Goal: Information Seeking & Learning: Learn about a topic

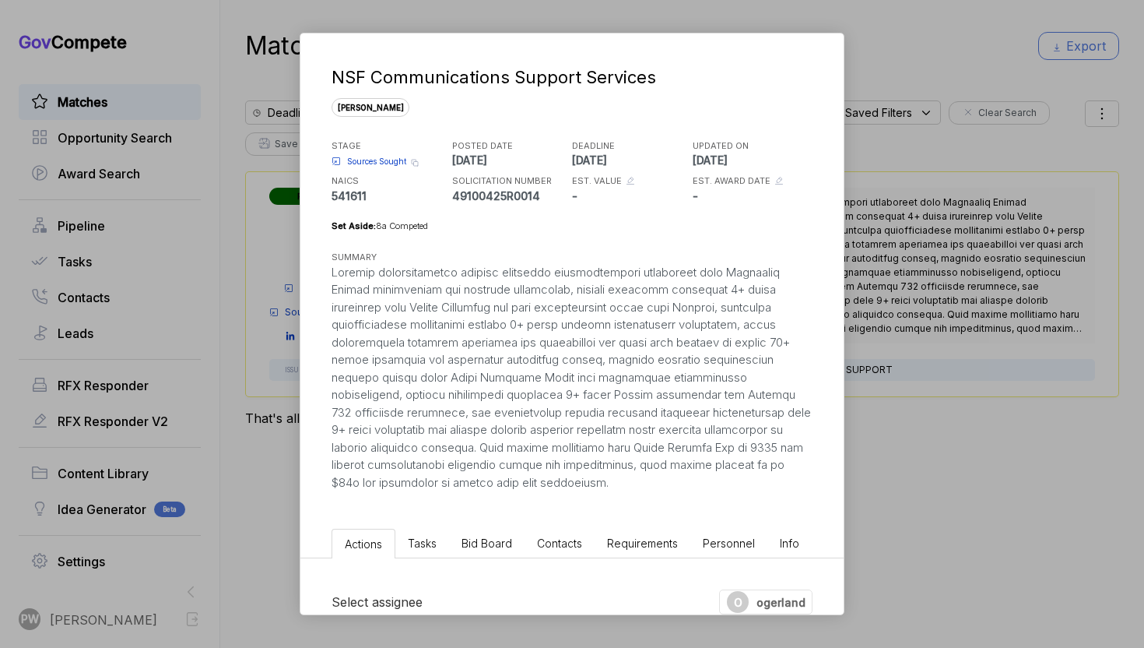
click at [44, 281] on div "NSF Communications Support Services [PERSON_NAME] STAGE Sources Sought Copy lin…" at bounding box center [572, 324] width 1144 height 648
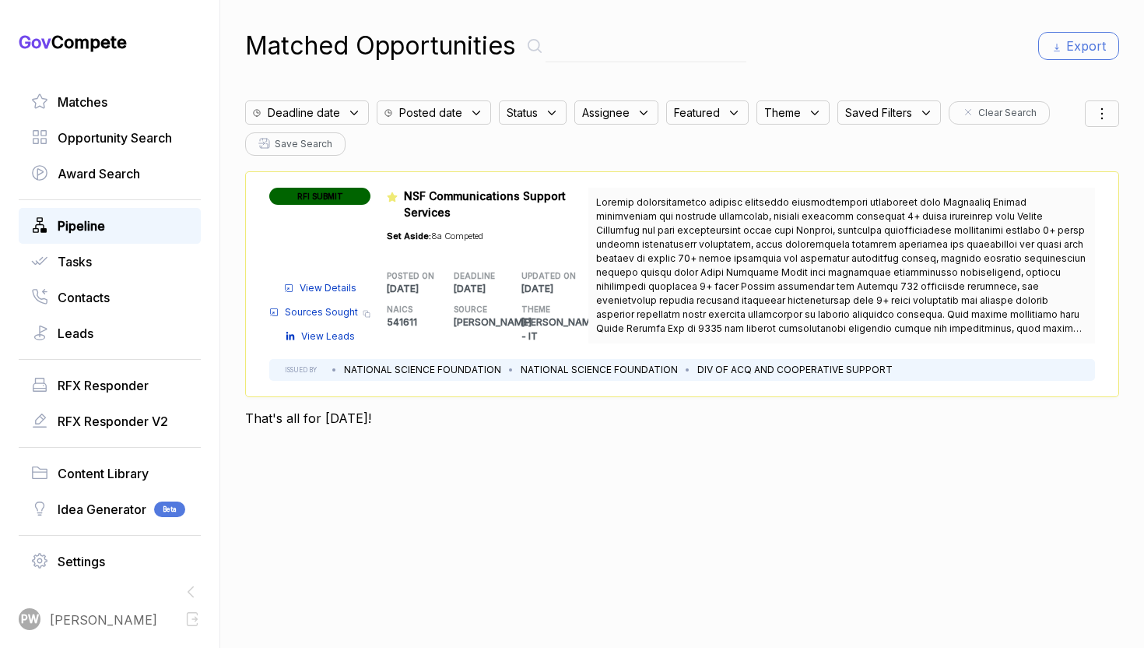
click at [117, 218] on link "Pipeline" at bounding box center [109, 225] width 157 height 19
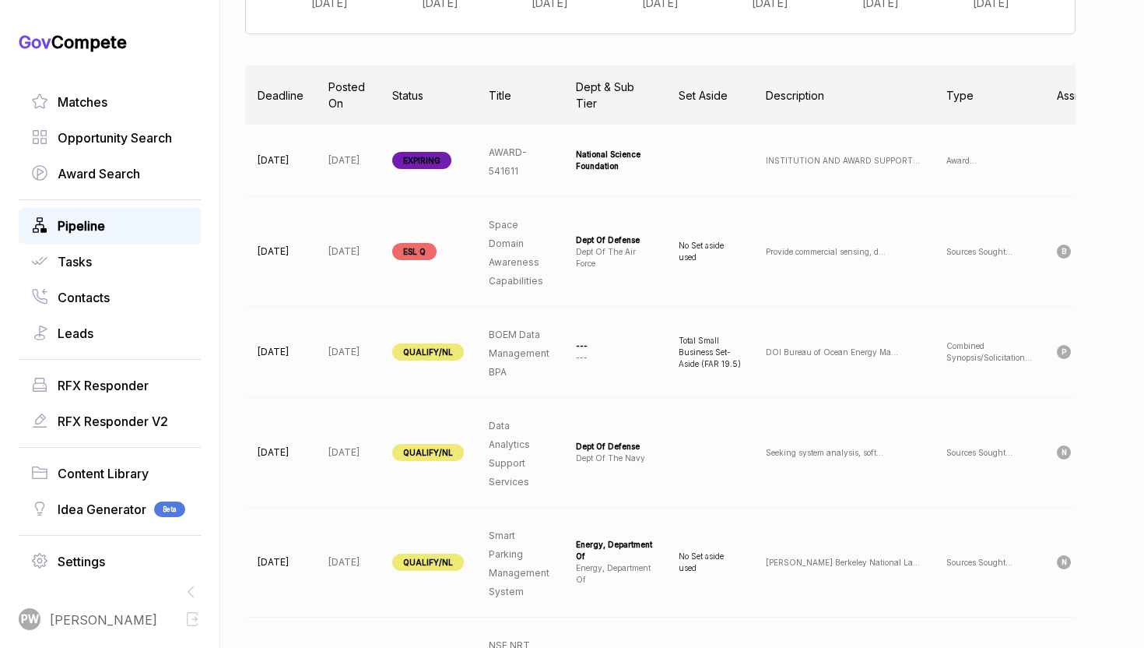
scroll to position [540, 0]
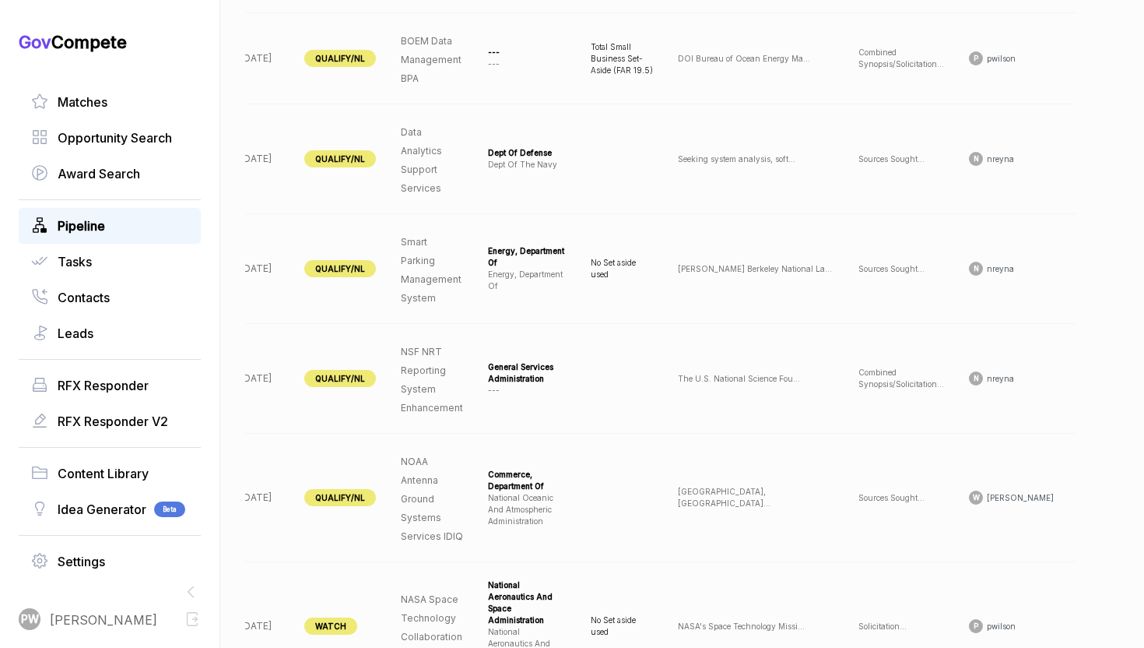
scroll to position [0, 149]
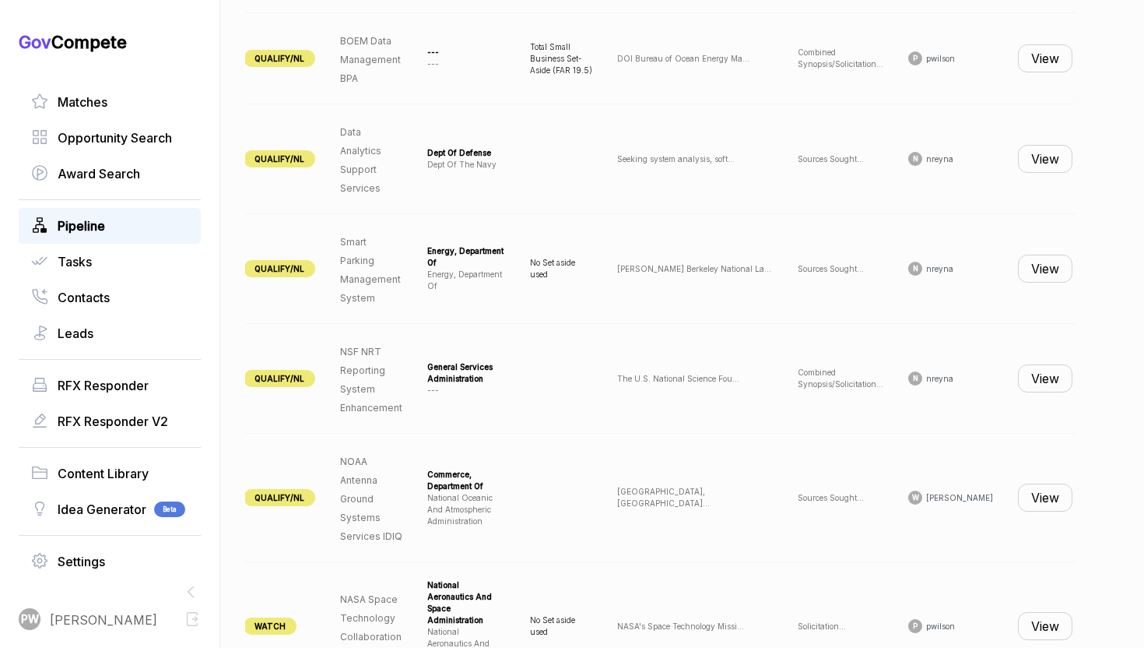
click at [1024, 65] on button "View" at bounding box center [1045, 58] width 54 height 28
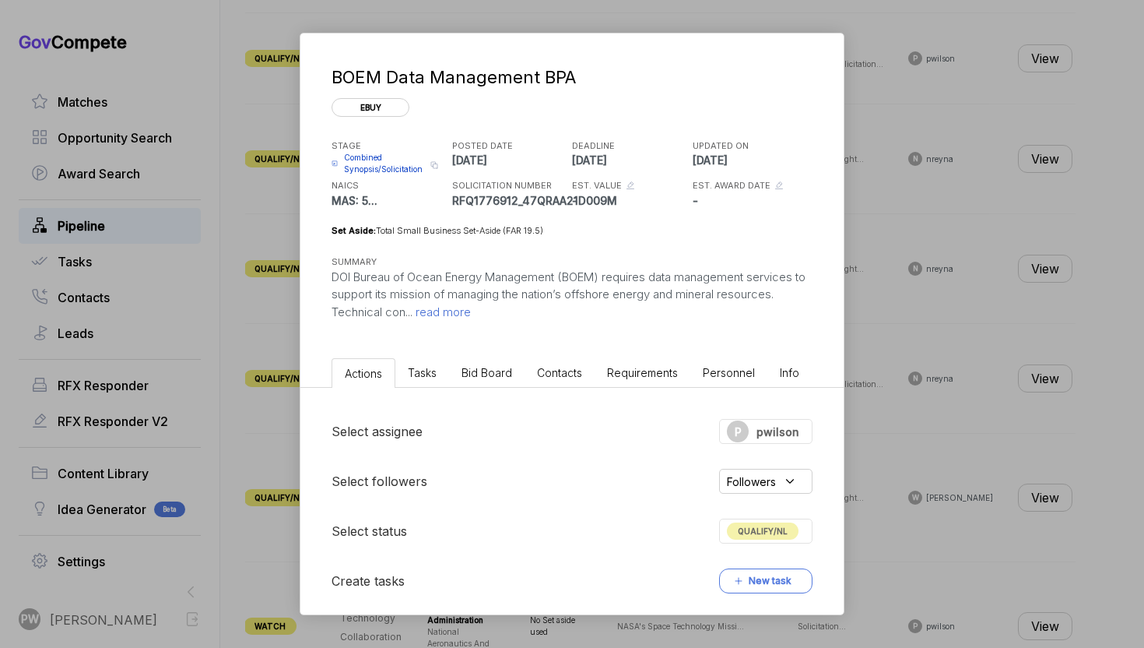
scroll to position [228, 0]
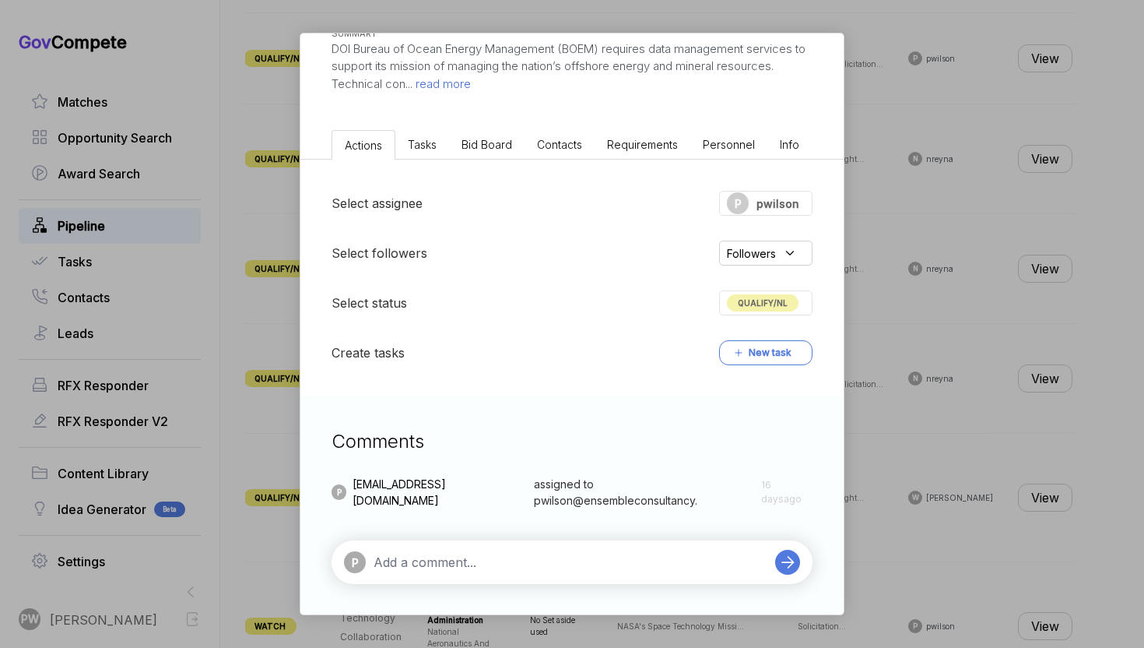
click at [423, 130] on li "Tasks" at bounding box center [422, 144] width 54 height 29
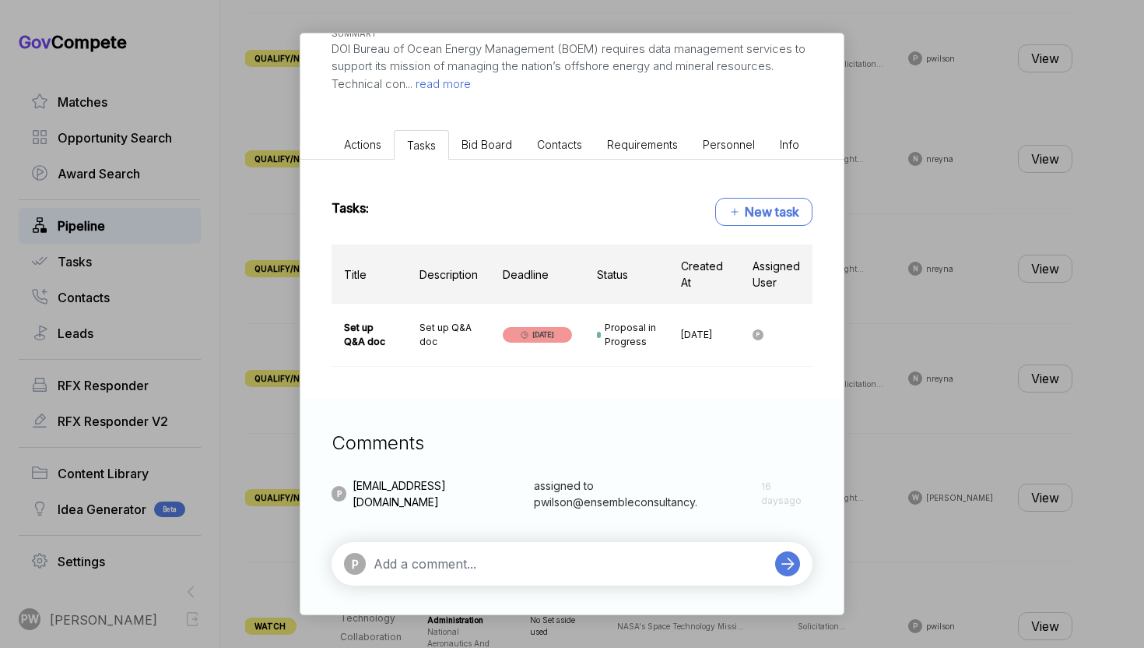
click at [471, 153] on li "Bid Board" at bounding box center [486, 144] width 75 height 29
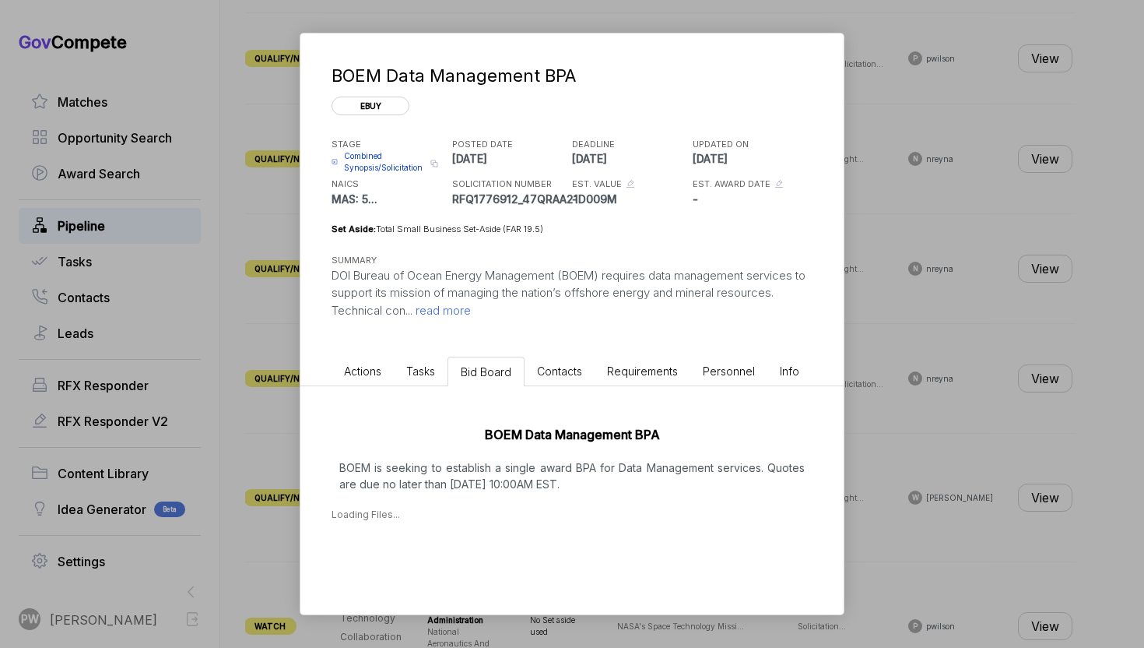
scroll to position [2, 0]
click at [430, 484] on div "BOEM Data Management BPA BOEM is seeking to establish a single award BPA for Da…" at bounding box center [571, 469] width 543 height 167
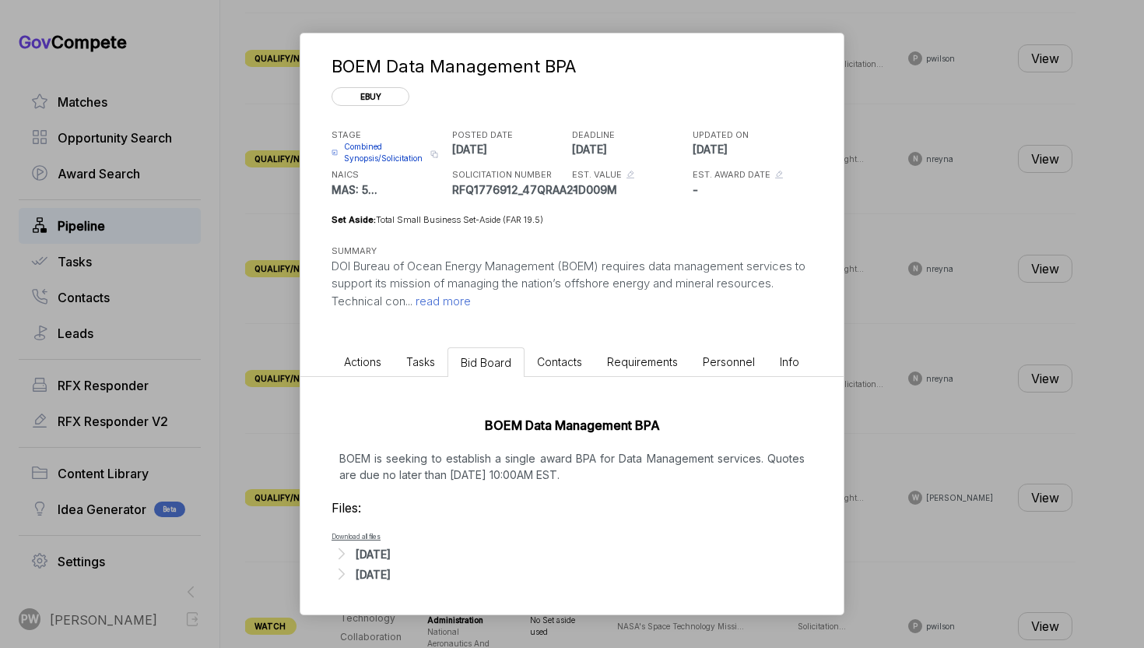
click at [426, 478] on p "BOEM is seeking to establish a single award BPA for Data Management services. Q…" at bounding box center [572, 466] width 481 height 33
click at [391, 551] on div "[DATE]" at bounding box center [373, 554] width 35 height 16
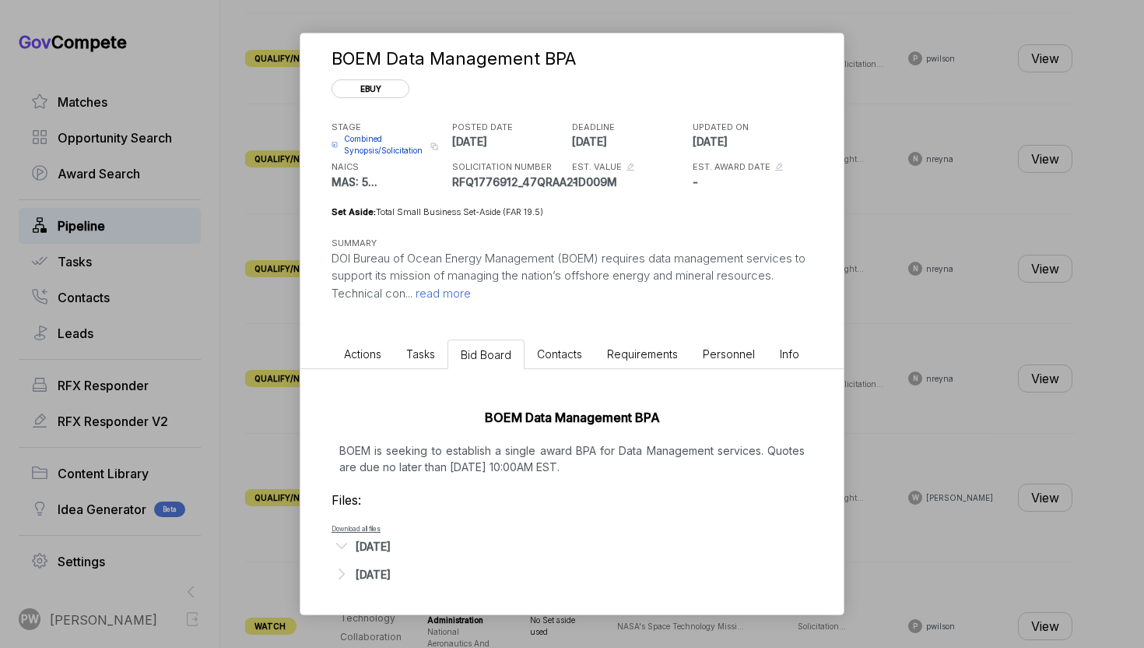
click at [376, 574] on div "[DATE]" at bounding box center [373, 574] width 35 height 16
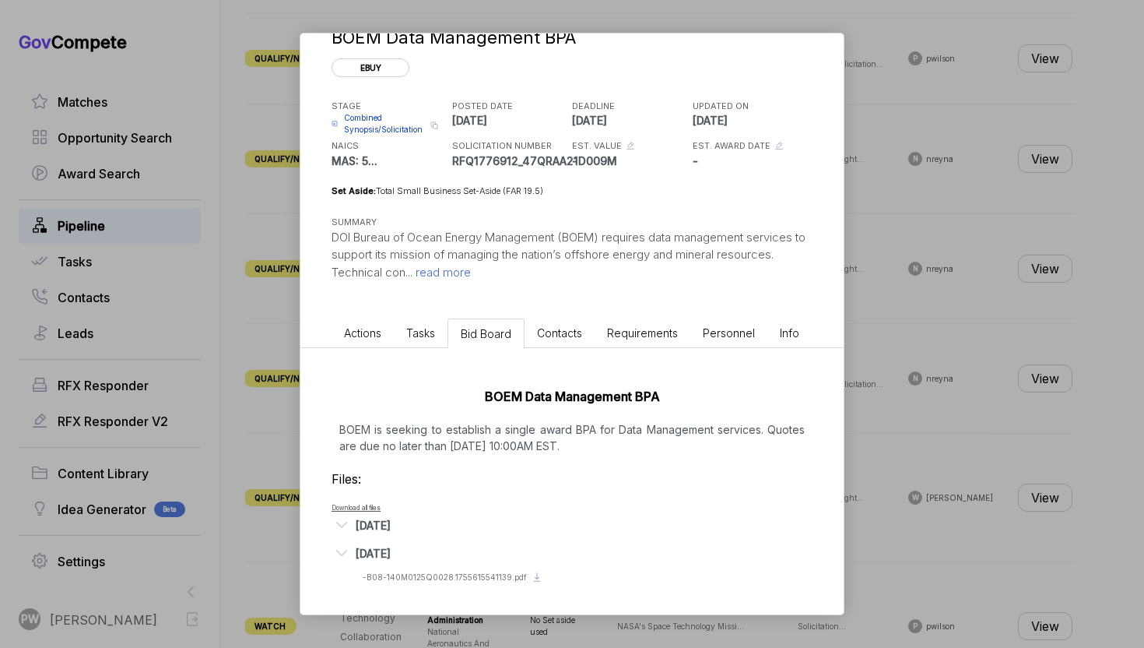
click at [366, 335] on span "Actions" at bounding box center [362, 332] width 37 height 13
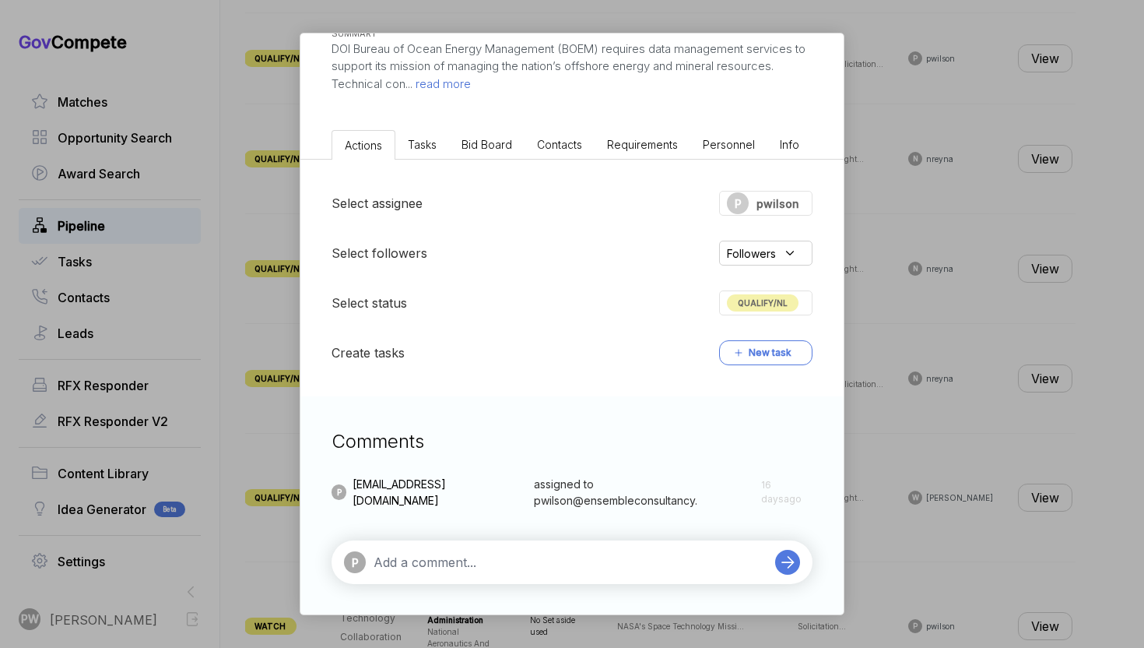
scroll to position [0, 0]
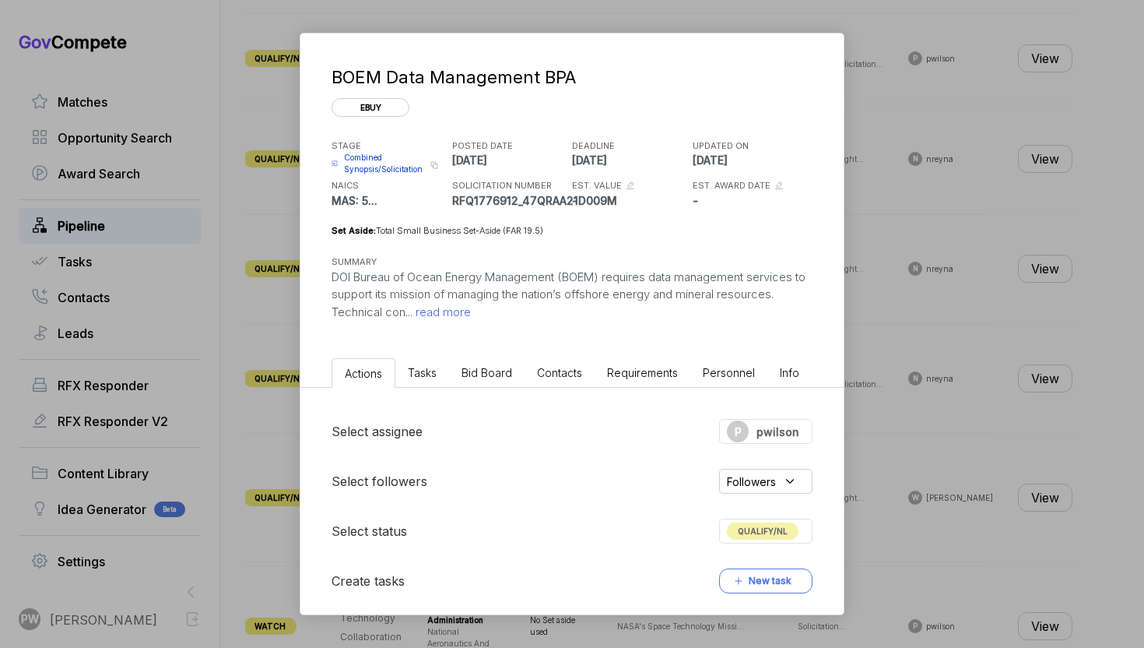
click at [761, 530] on span "QUALIFY/NL" at bounding box center [763, 530] width 72 height 17
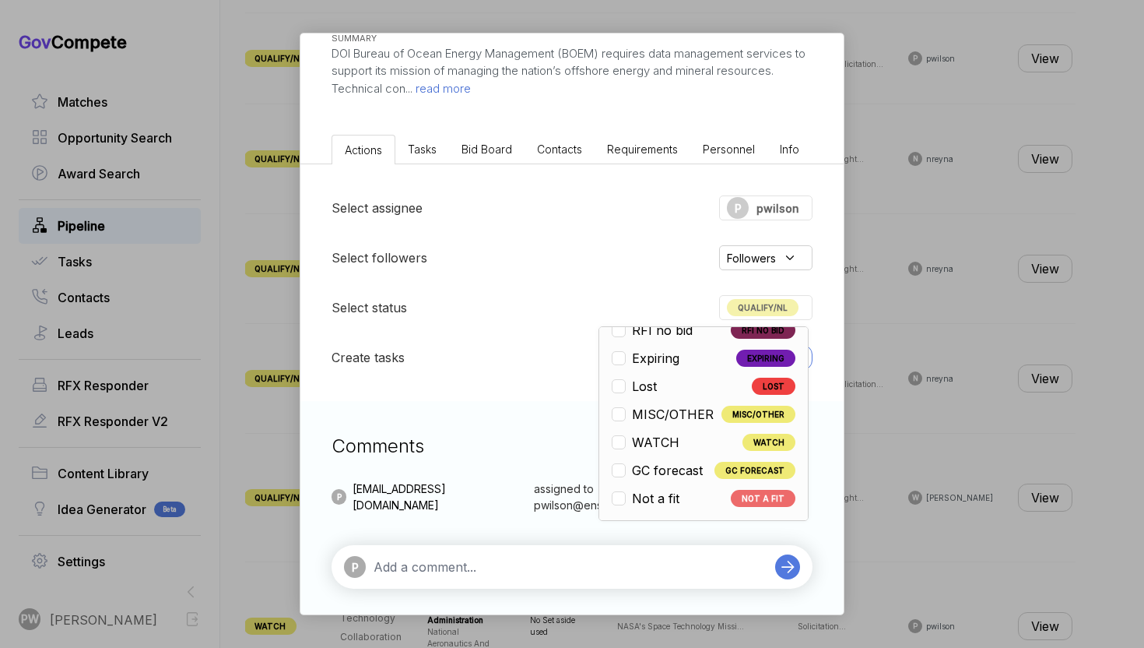
scroll to position [226, 0]
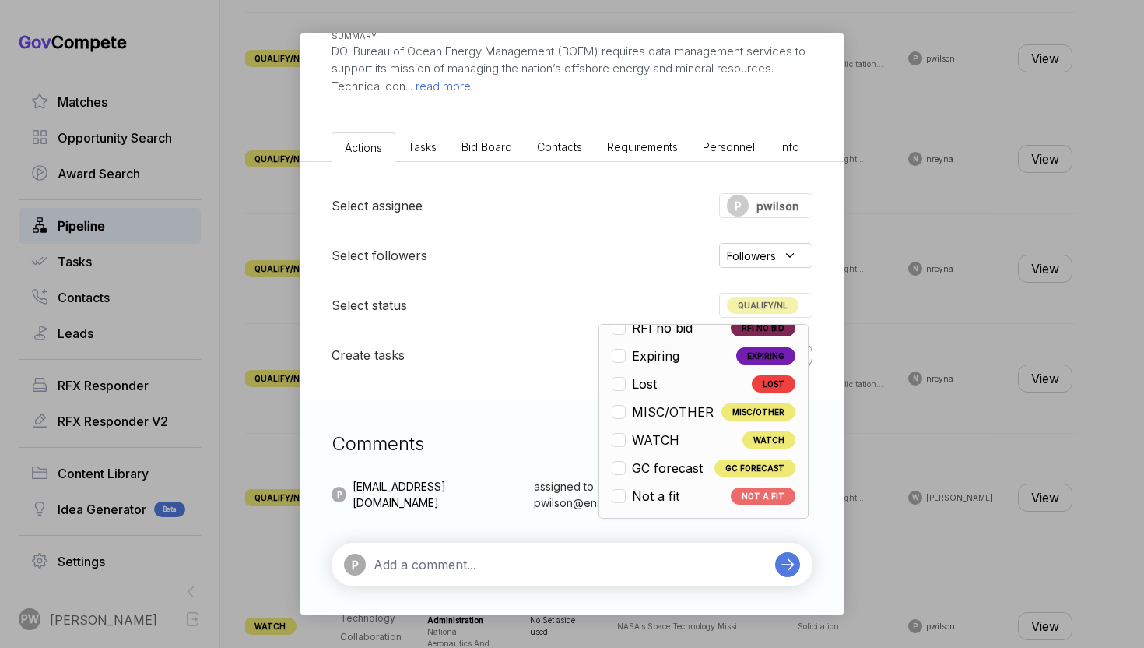
click at [696, 507] on div "Open OPEN Qualify/NL QUALIFY/NL Pursuit RFI PURSUIT RFI RFI Submit RFI SUBMIT P…" at bounding box center [703, 421] width 210 height 195
click at [668, 496] on span "Not a fit" at bounding box center [655, 495] width 47 height 19
checkbox input "false"
checkbox input "true"
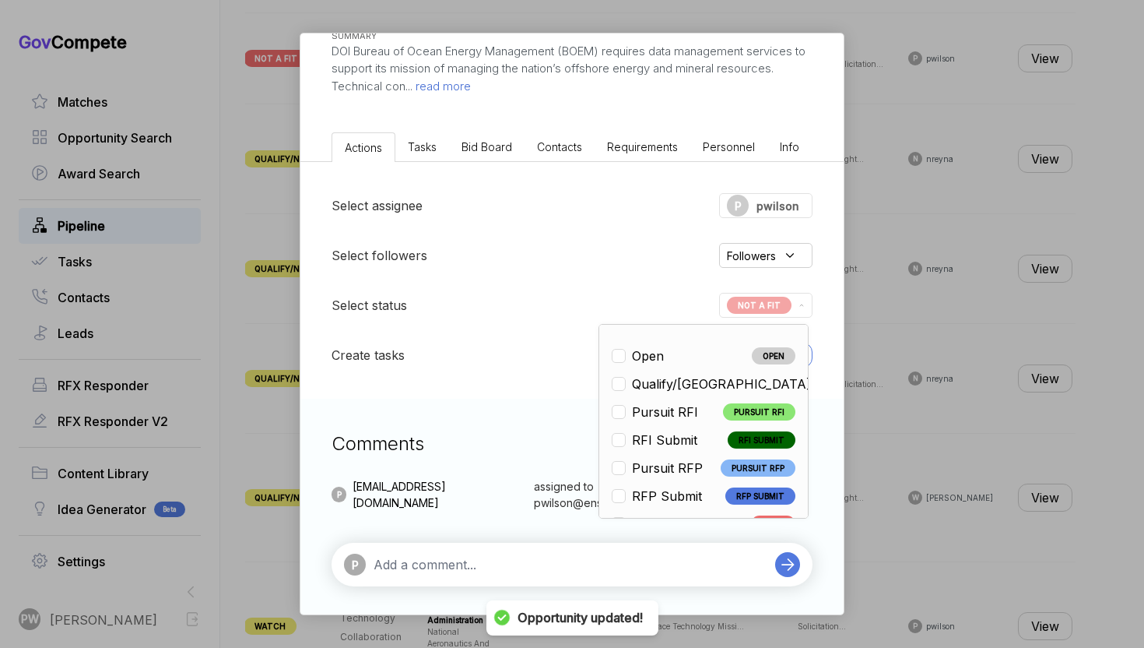
scroll to position [223, 0]
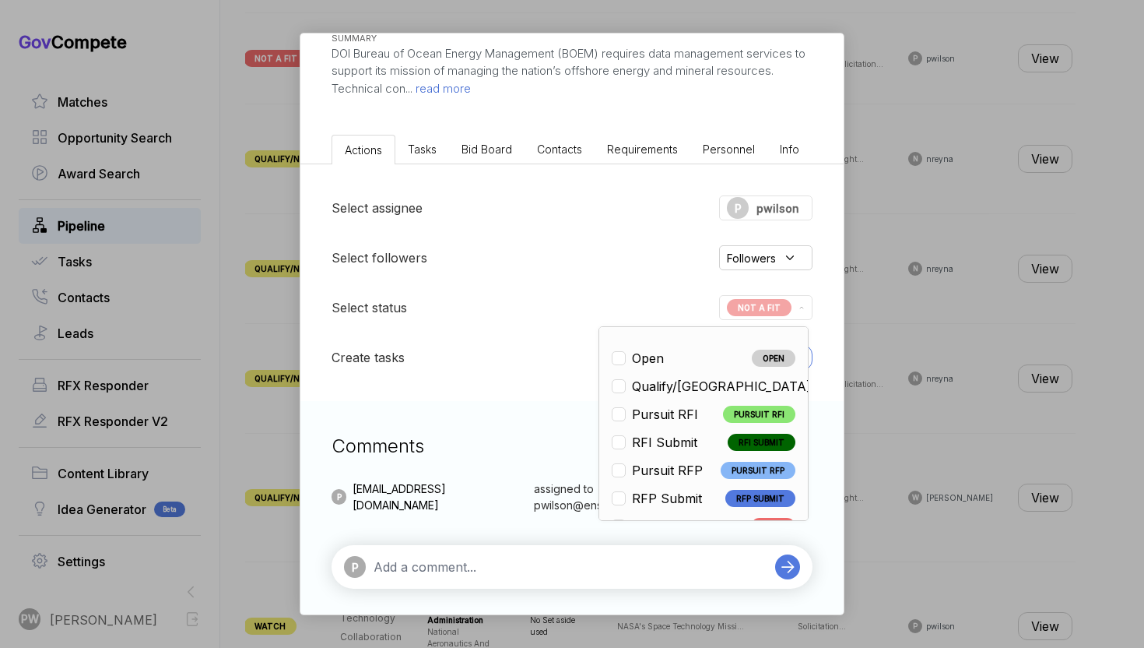
click at [672, 388] on span "Qualify/[GEOGRAPHIC_DATA]" at bounding box center [721, 386] width 179 height 19
checkbox input "true"
checkbox input "false"
click at [927, 353] on div "BOEM Data Management BPA ebuy STAGE Combined Synopsis/Solicitation Copy link PO…" at bounding box center [572, 324] width 1144 height 648
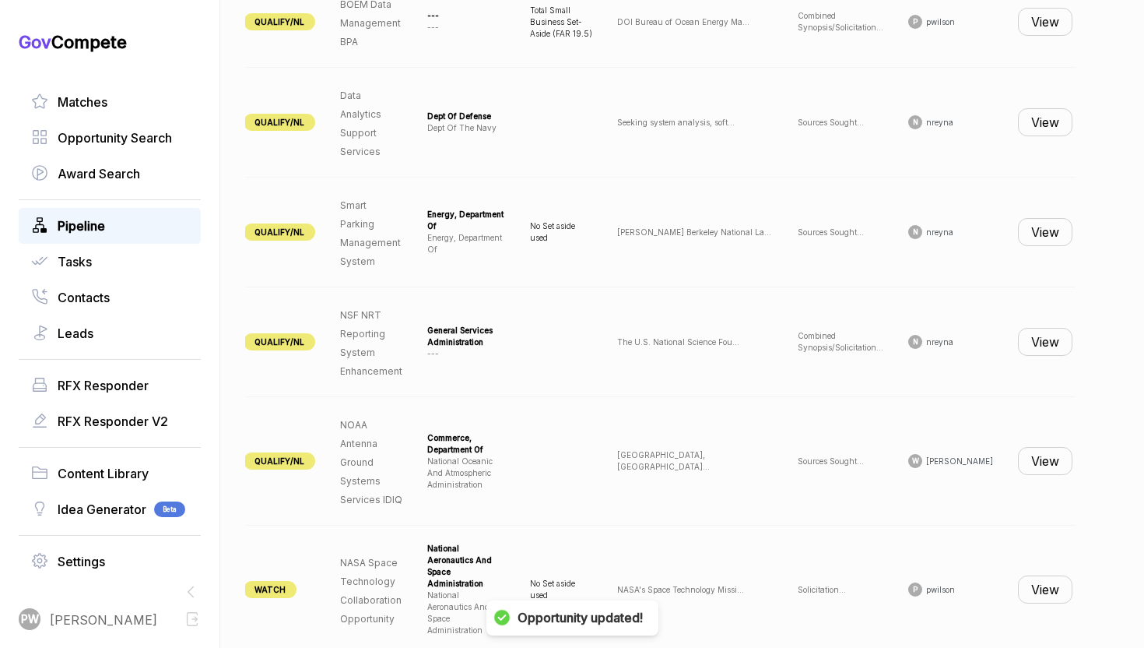
scroll to position [879, 0]
click at [1037, 233] on button "View" at bounding box center [1045, 233] width 54 height 28
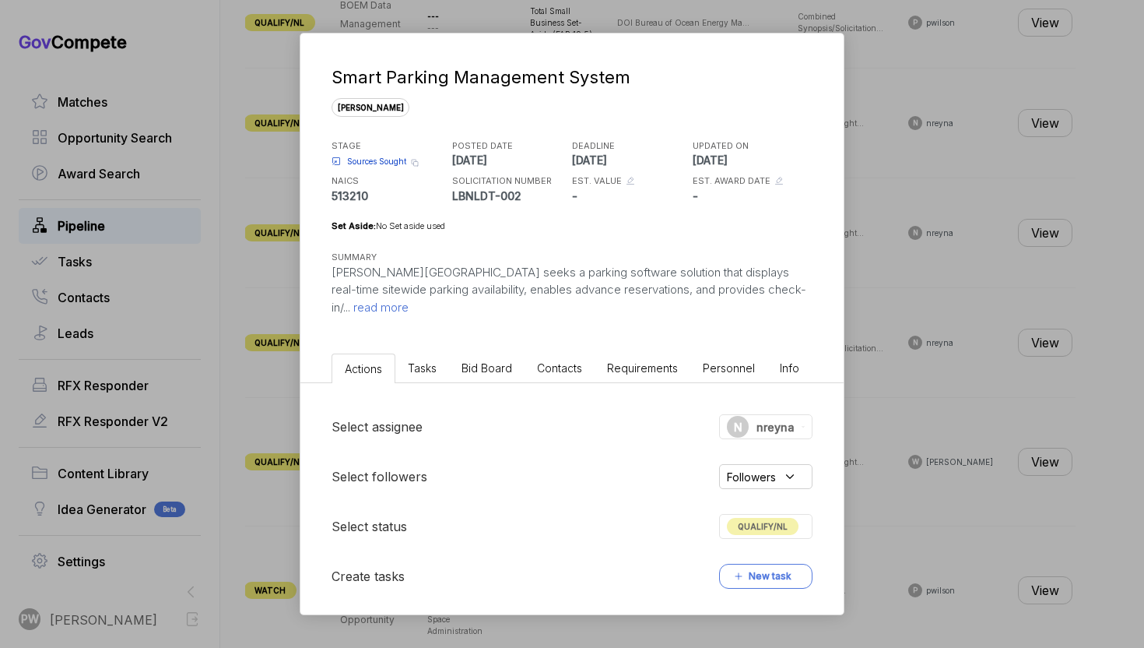
scroll to position [223, 0]
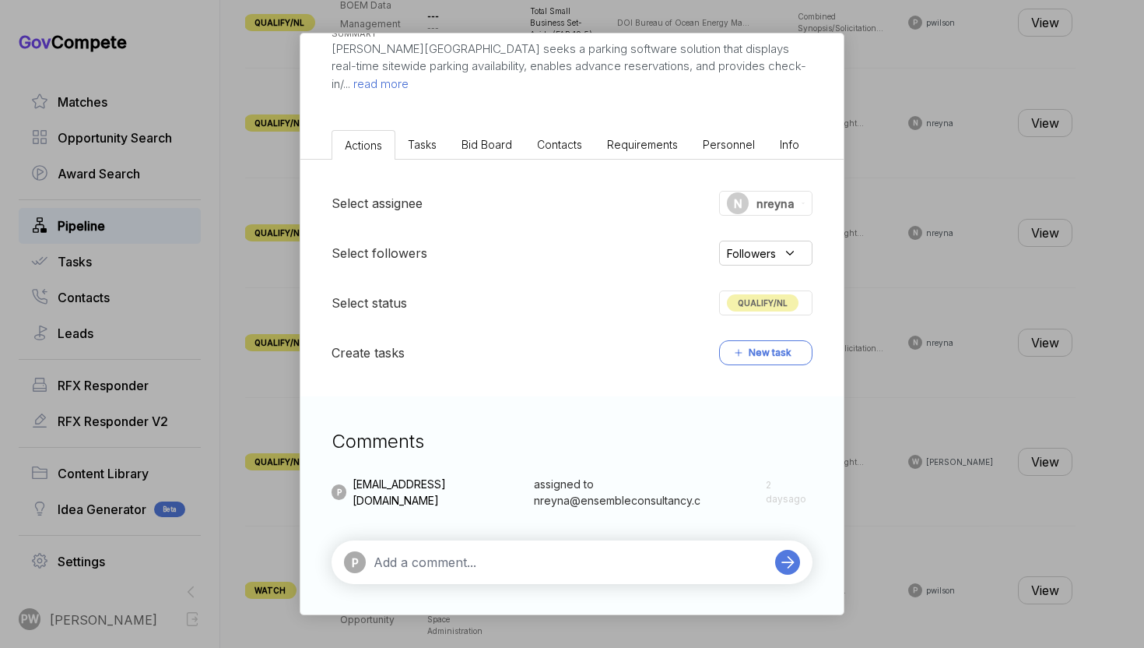
click at [940, 407] on div "Smart Parking Management System [PERSON_NAME] STAGE Sources Sought Copy link PO…" at bounding box center [572, 324] width 1144 height 648
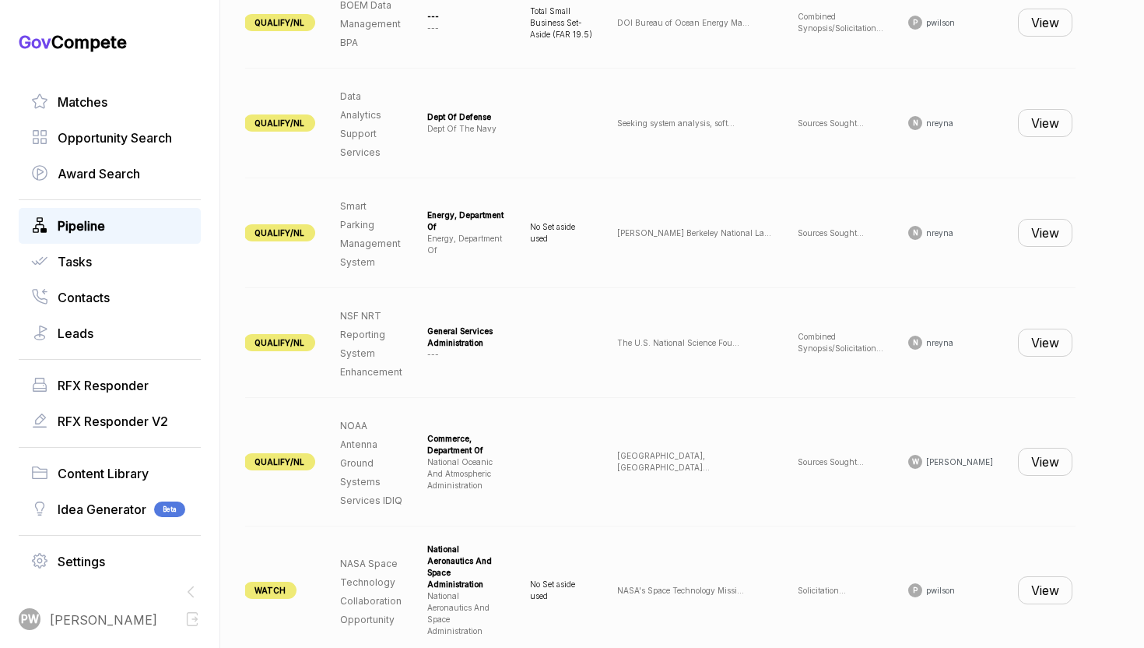
scroll to position [917, 0]
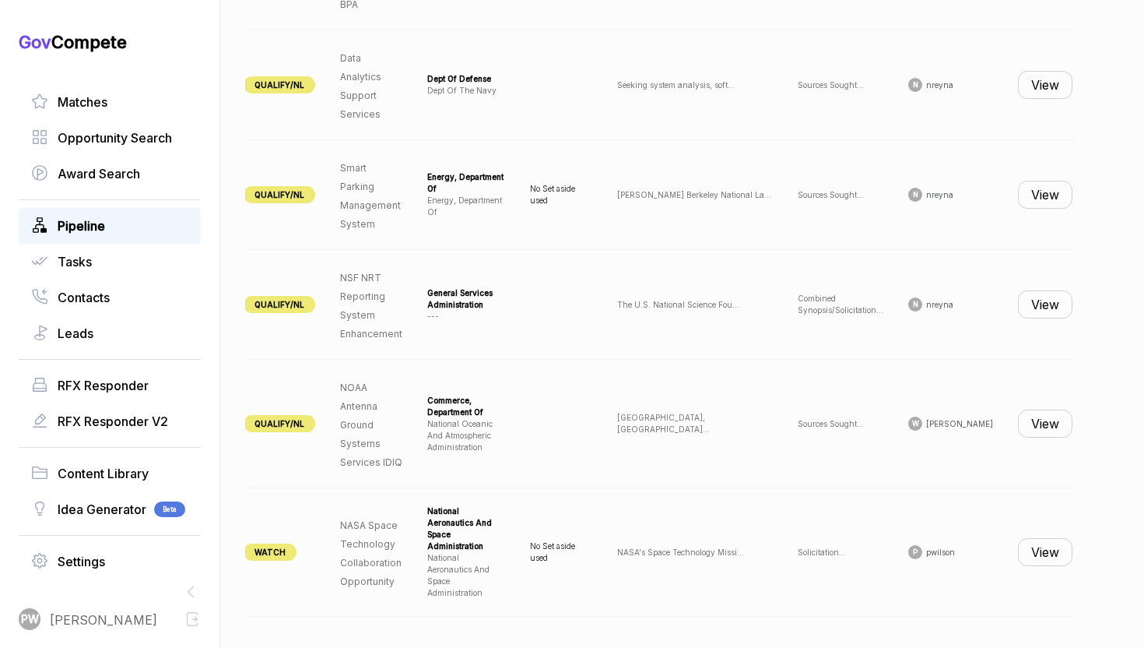
click at [1034, 544] on button "View" at bounding box center [1045, 552] width 54 height 28
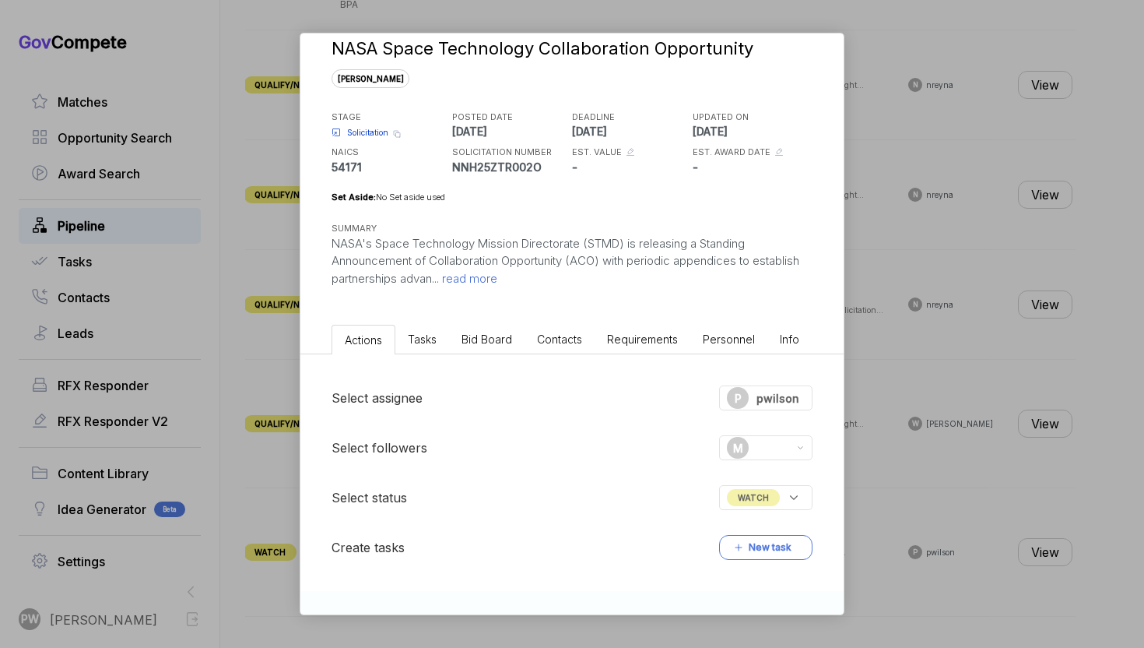
scroll to position [0, 0]
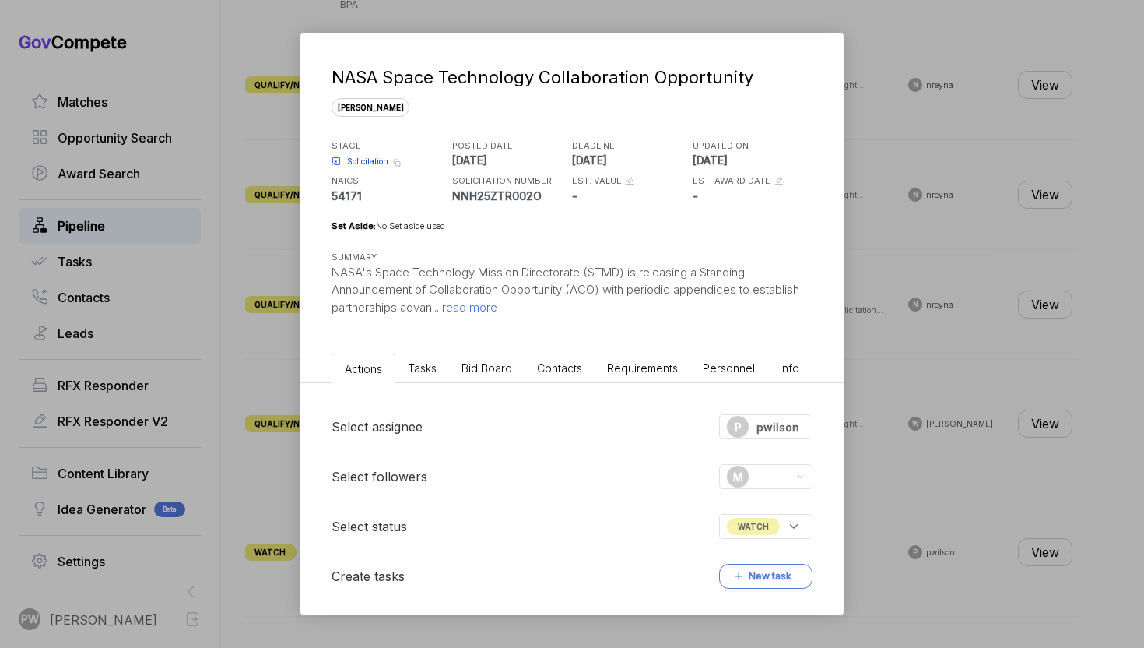
click at [909, 460] on div "NASA Space Technology Collaboration Opportunity [PERSON_NAME] STAGE Solicitatio…" at bounding box center [572, 324] width 1144 height 648
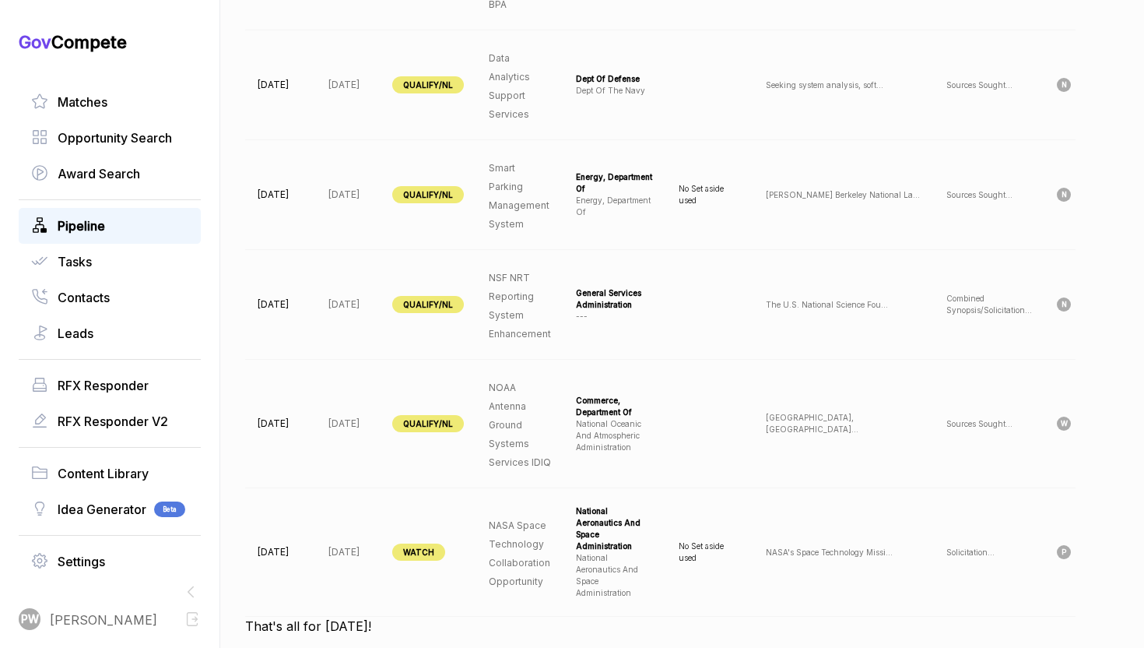
scroll to position [0, 149]
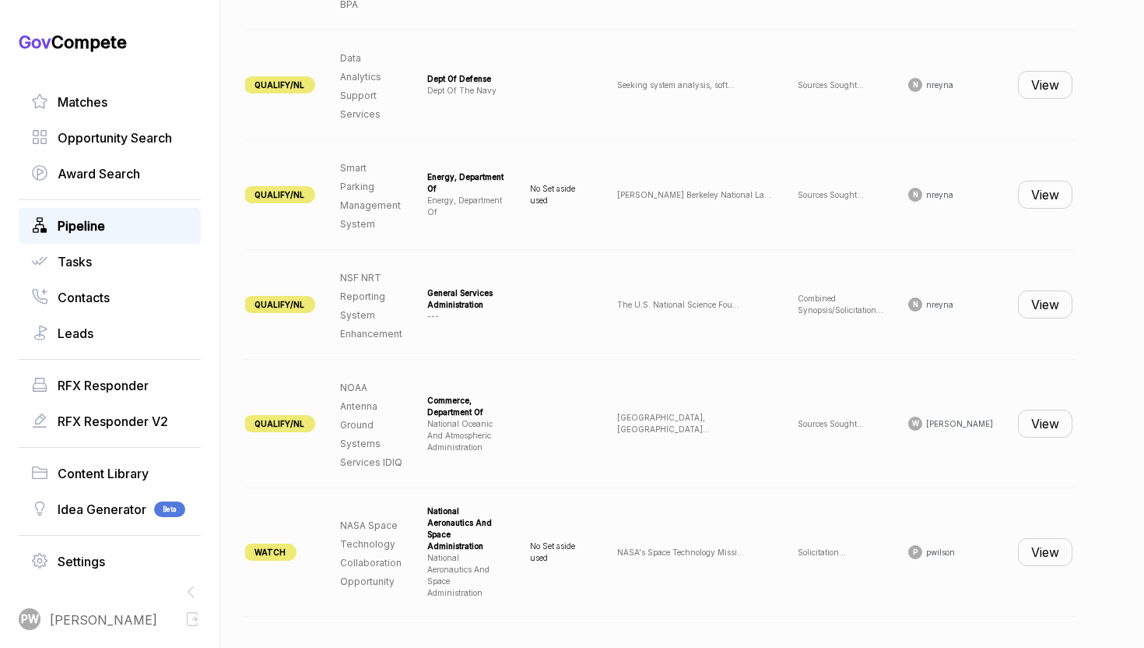
click at [1041, 548] on button "View" at bounding box center [1045, 552] width 54 height 28
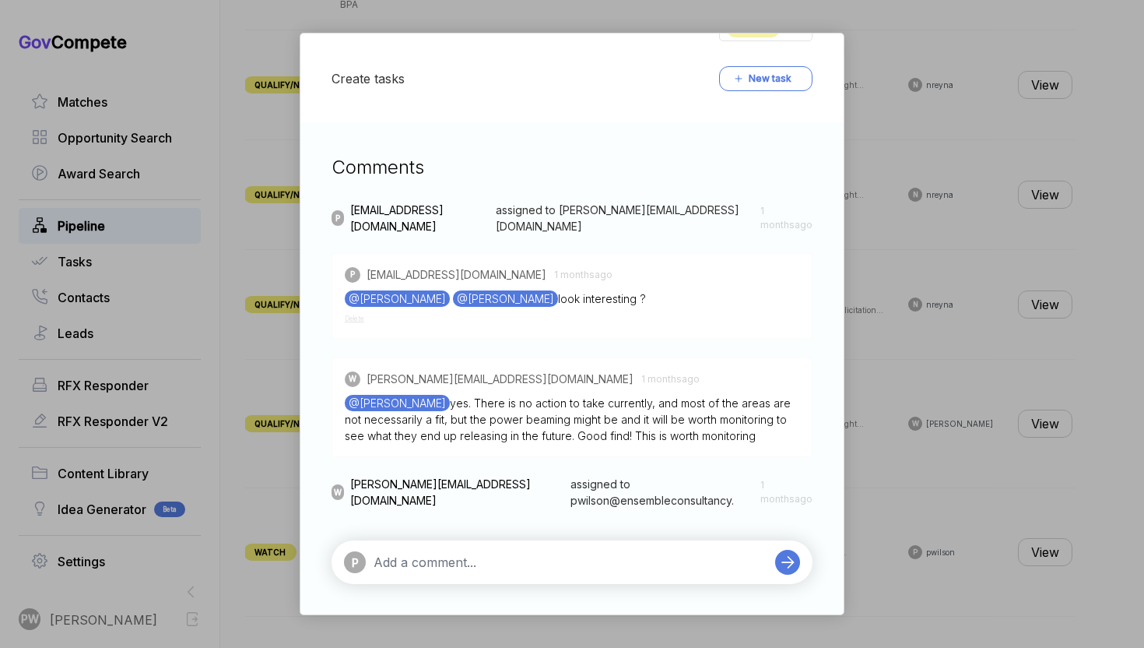
scroll to position [0, 0]
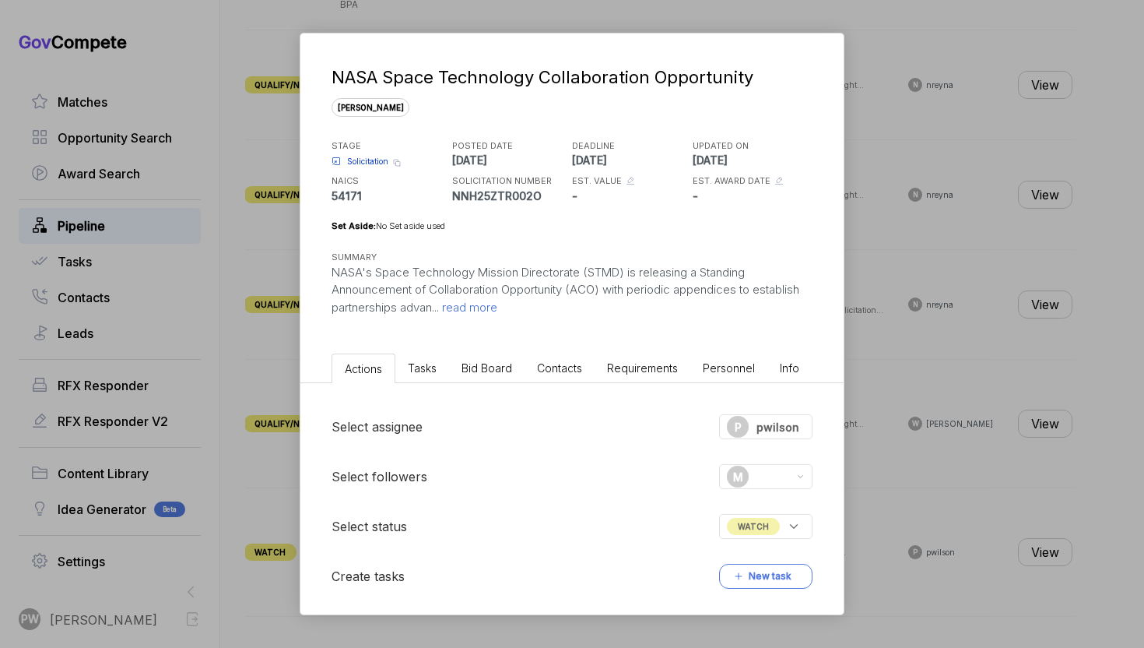
click at [749, 534] on span "WATCH" at bounding box center [753, 526] width 53 height 17
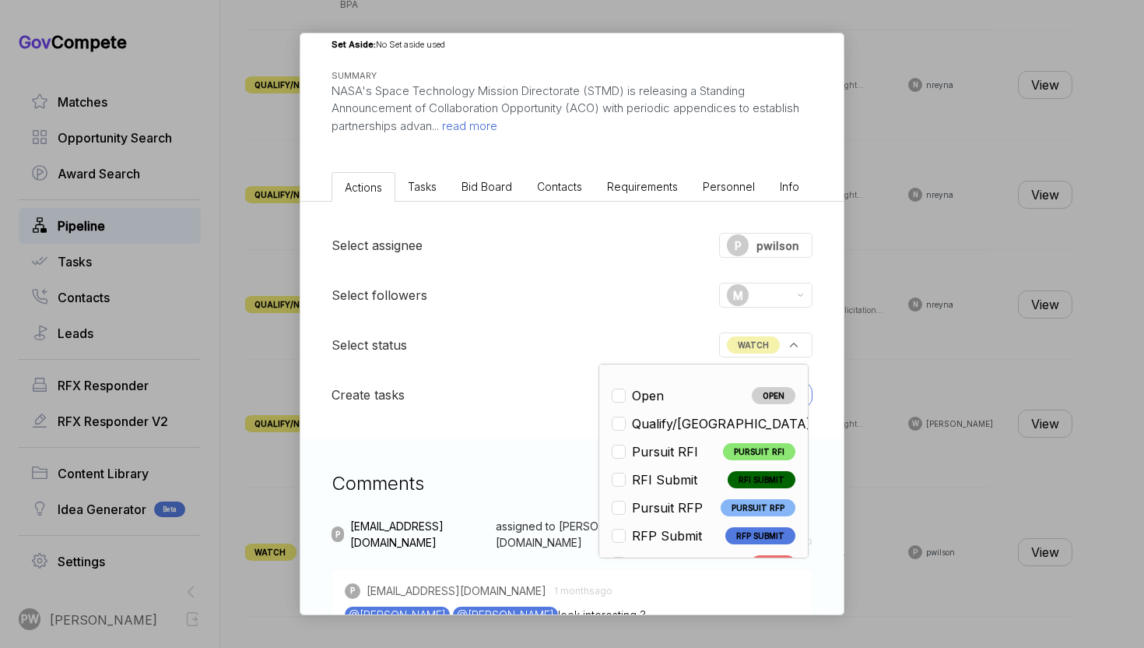
scroll to position [5, 0]
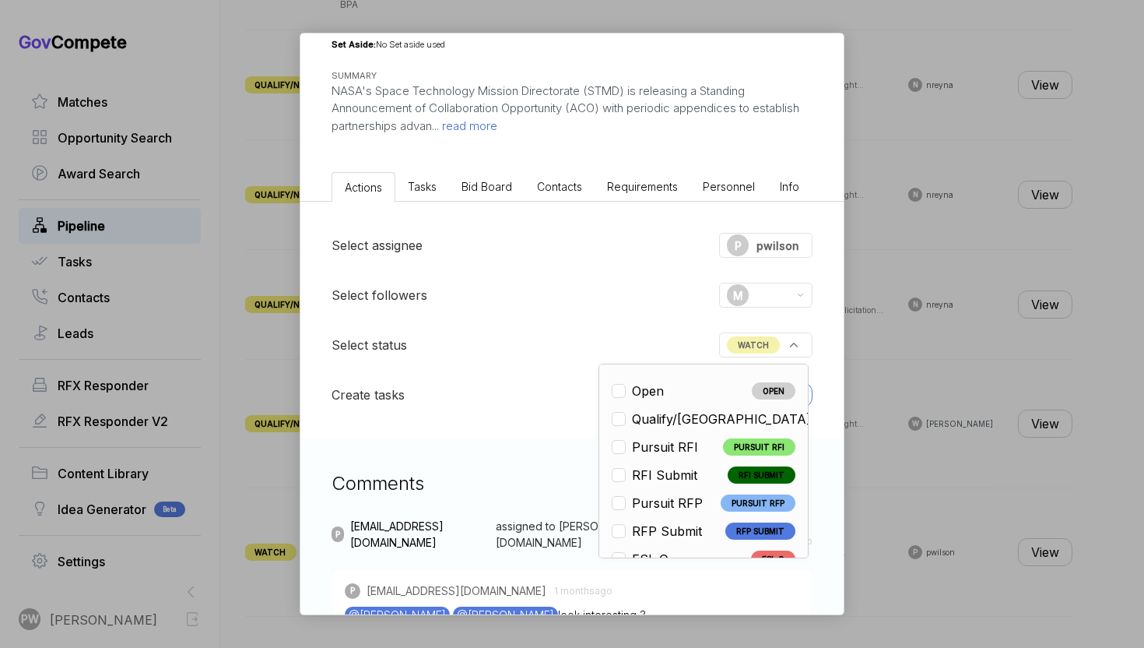
click at [724, 421] on li "Qualify/NL QUALIFY/NL" at bounding box center [704, 418] width 184 height 19
checkbox input "true"
checkbox input "false"
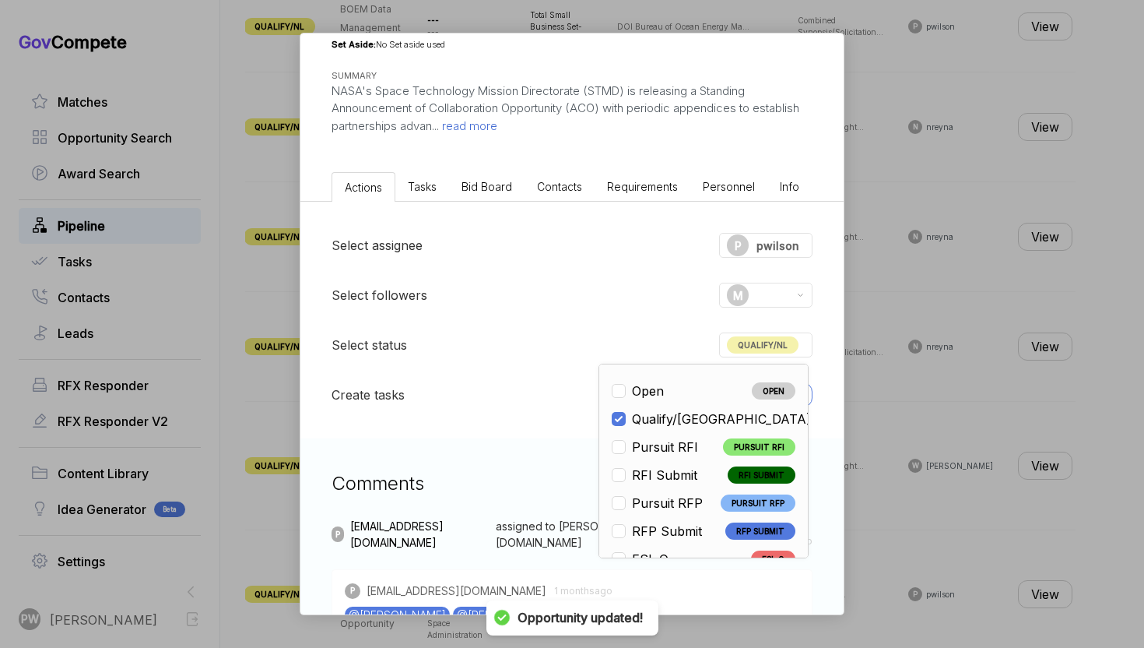
scroll to position [917, 0]
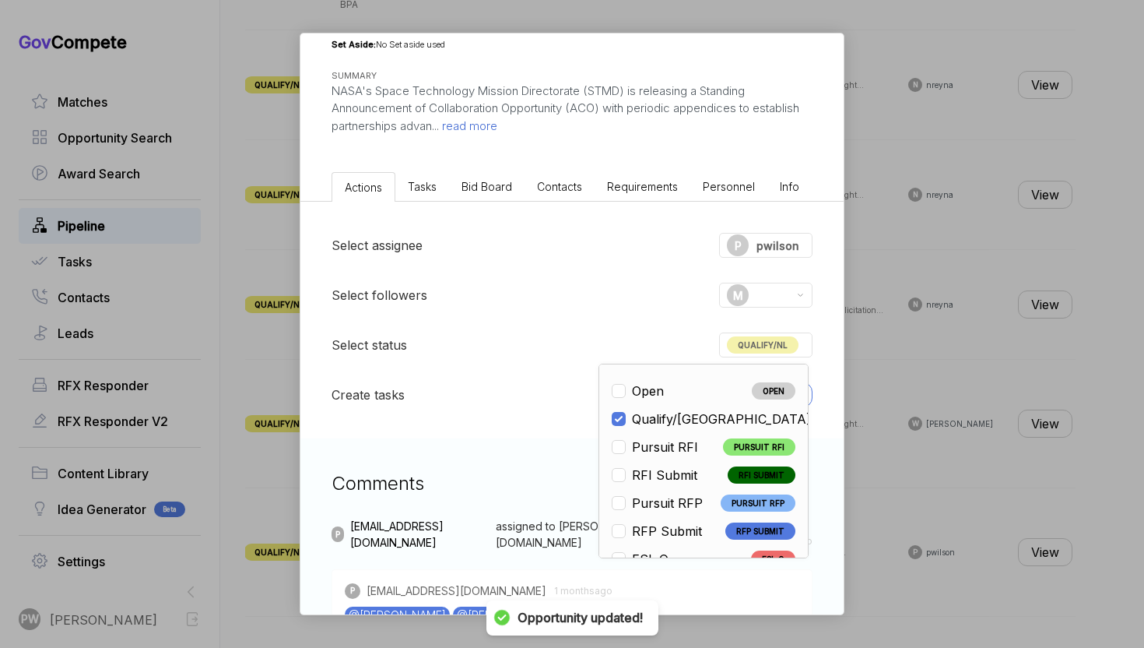
click at [553, 528] on span "assigned to [PERSON_NAME][EMAIL_ADDRESS][DOMAIN_NAME]" at bounding box center [624, 534] width 257 height 33
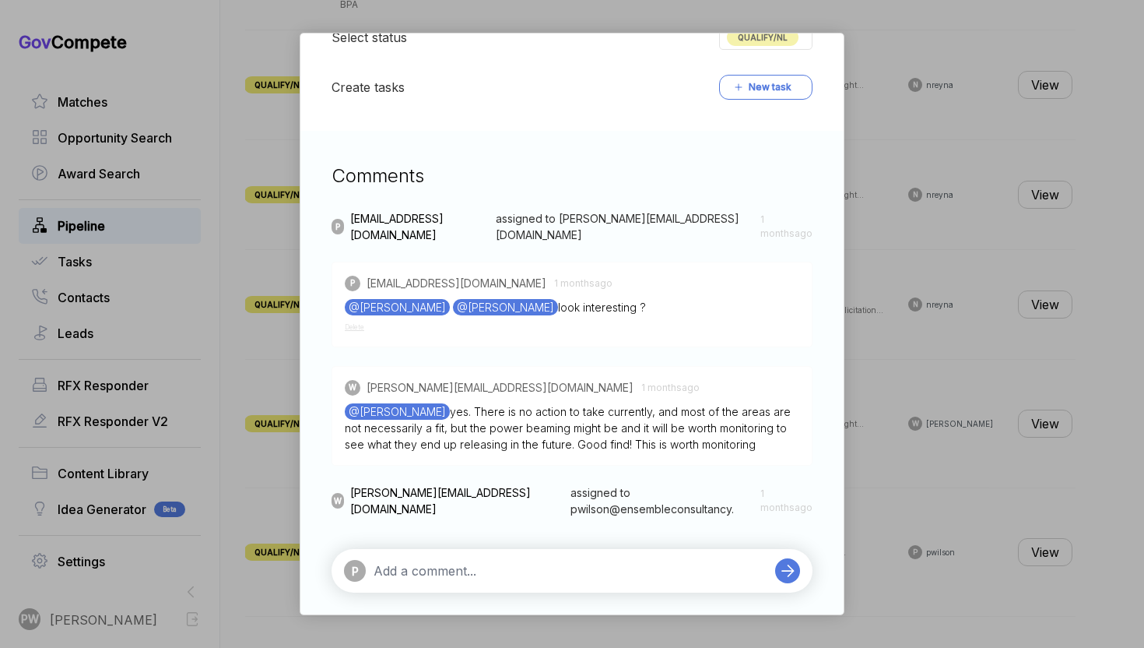
scroll to position [497, 0]
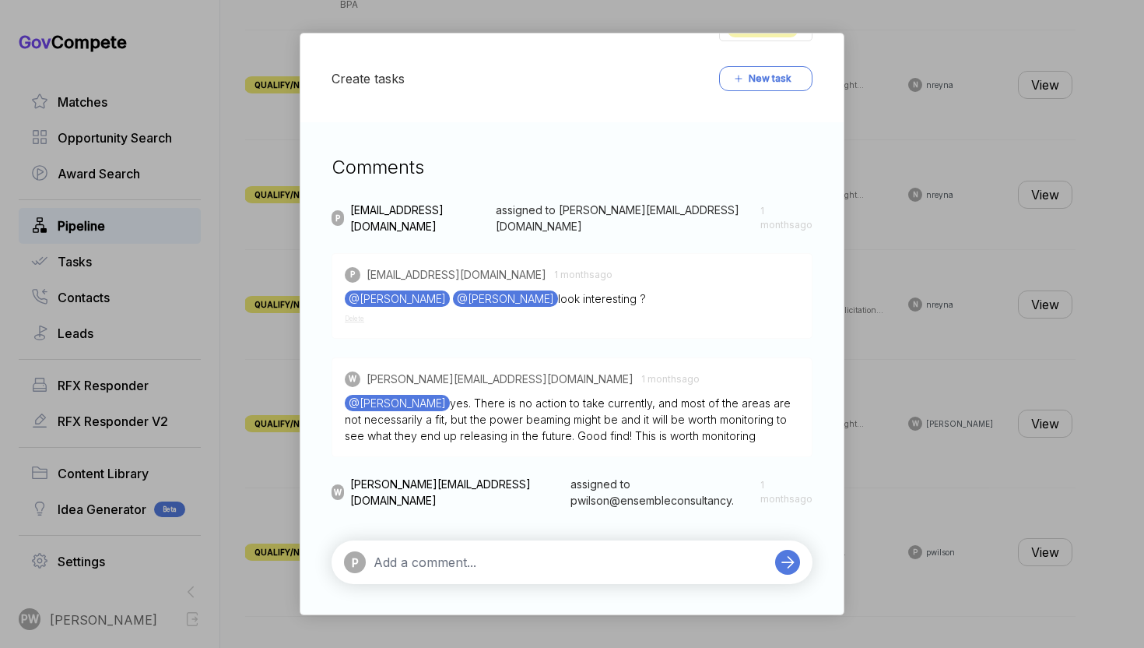
click at [534, 553] on textarea at bounding box center [571, 562] width 394 height 19
click at [481, 517] on li "@ [PERSON_NAME]" at bounding box center [472, 533] width 137 height 37
type textarea "@[PERSON_NAME] it's a solicitation now"
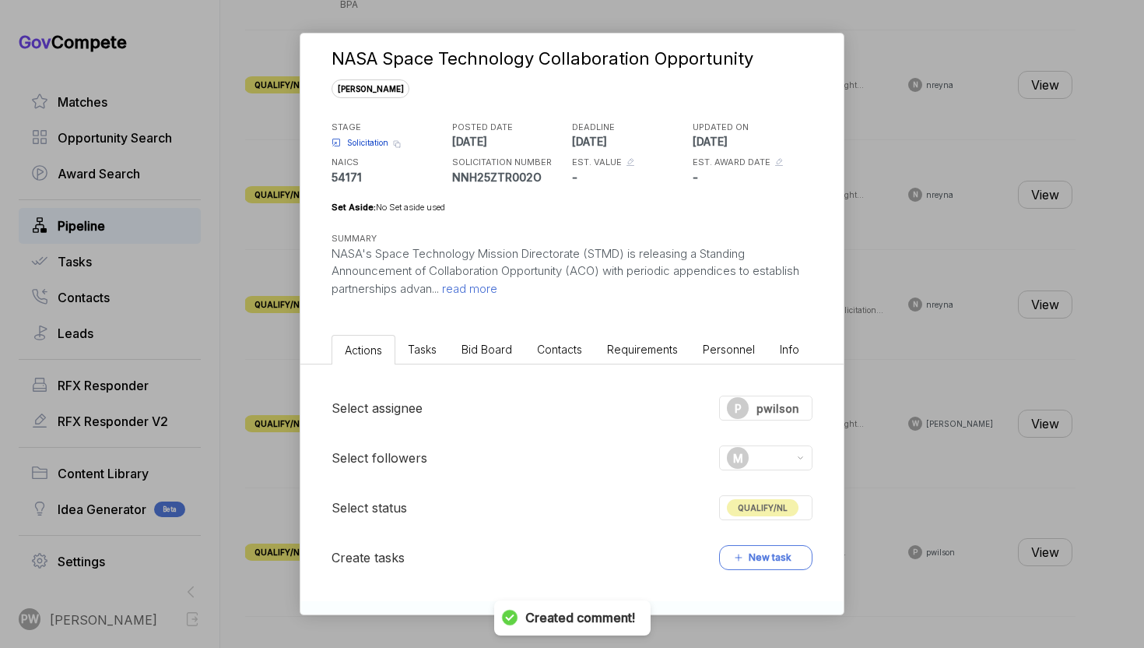
scroll to position [0, 0]
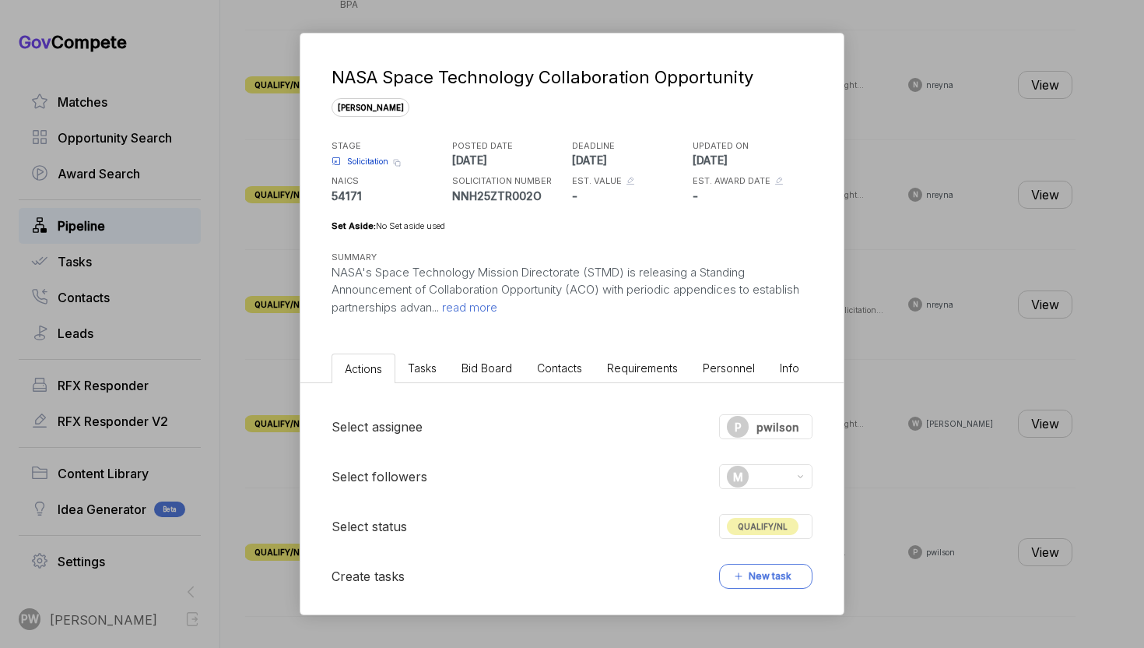
click at [472, 311] on span "read more" at bounding box center [468, 307] width 58 height 15
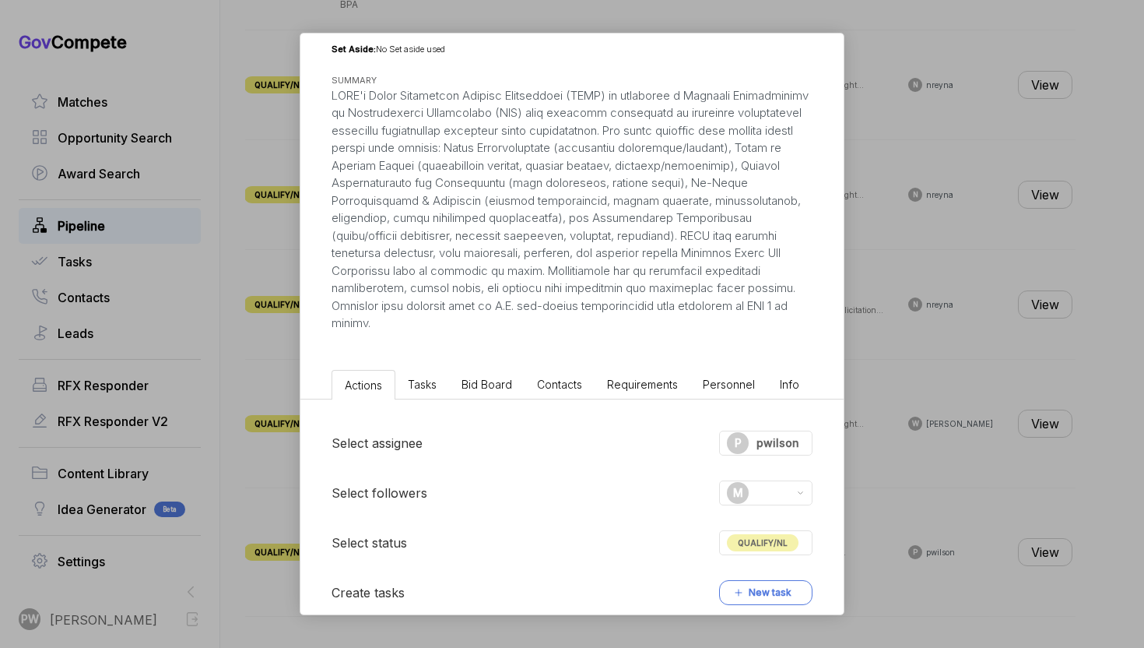
scroll to position [224, 0]
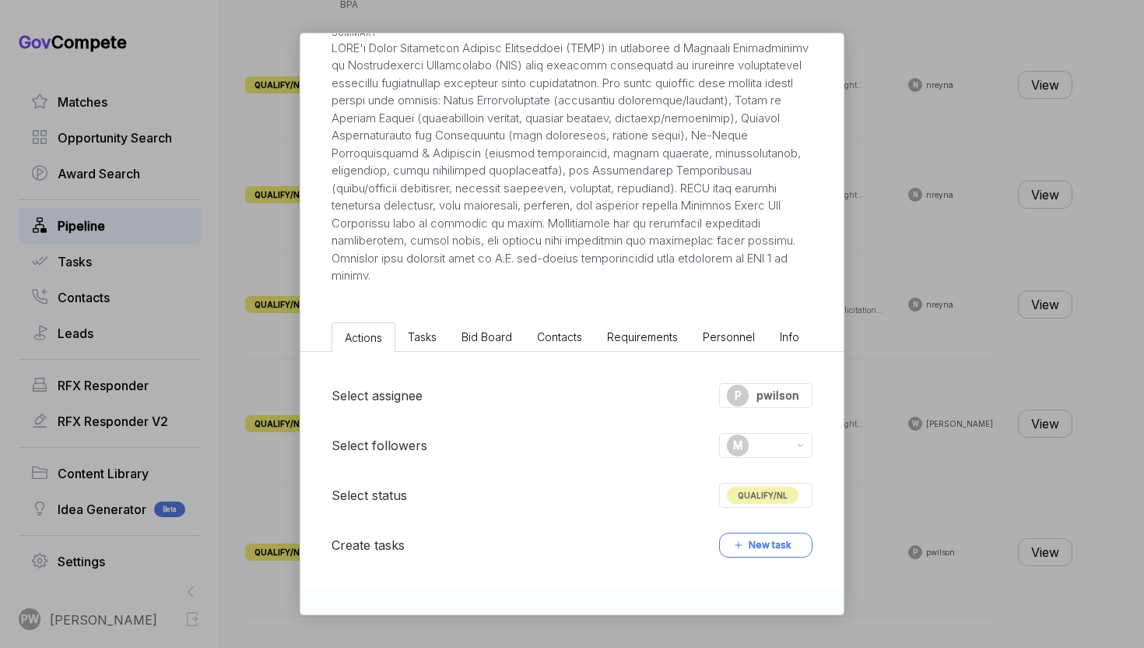
click at [1013, 374] on div "NASA Space Technology Collaboration Opportunity [PERSON_NAME] STAGE Solicitatio…" at bounding box center [572, 324] width 1144 height 648
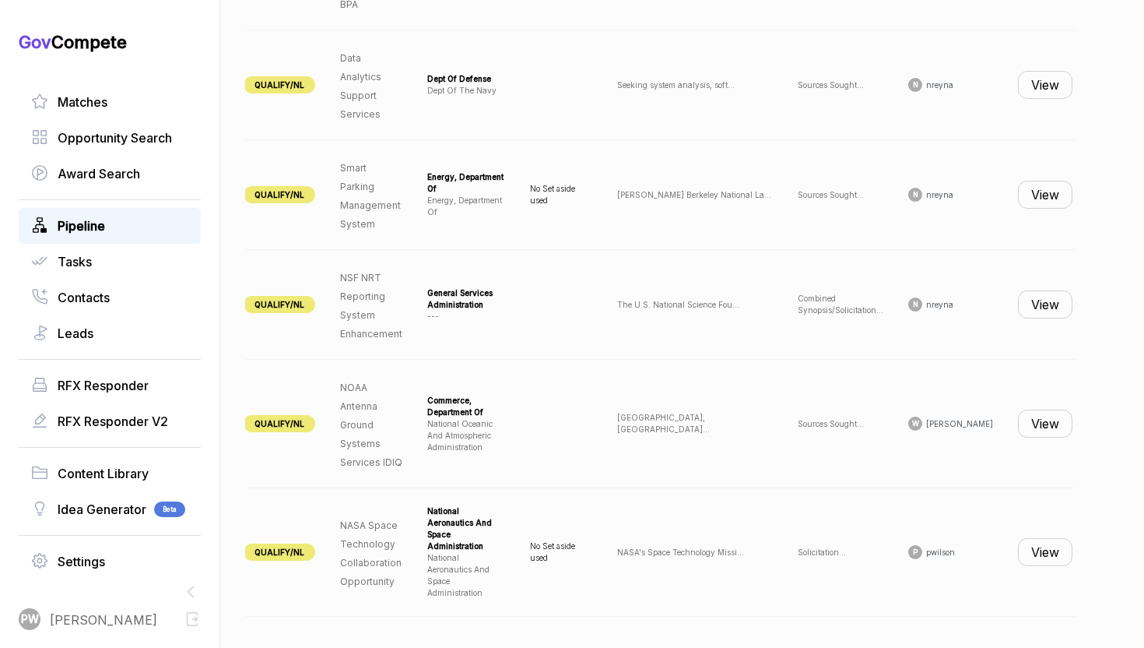
click at [1034, 548] on button "View" at bounding box center [1045, 552] width 54 height 28
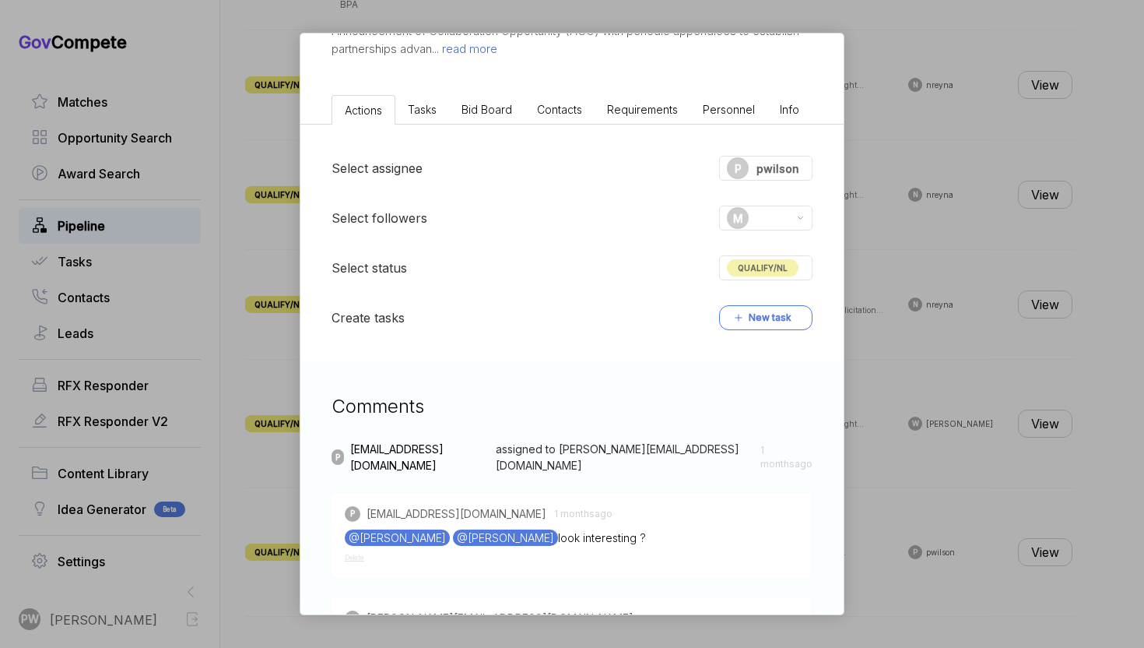
scroll to position [0, 0]
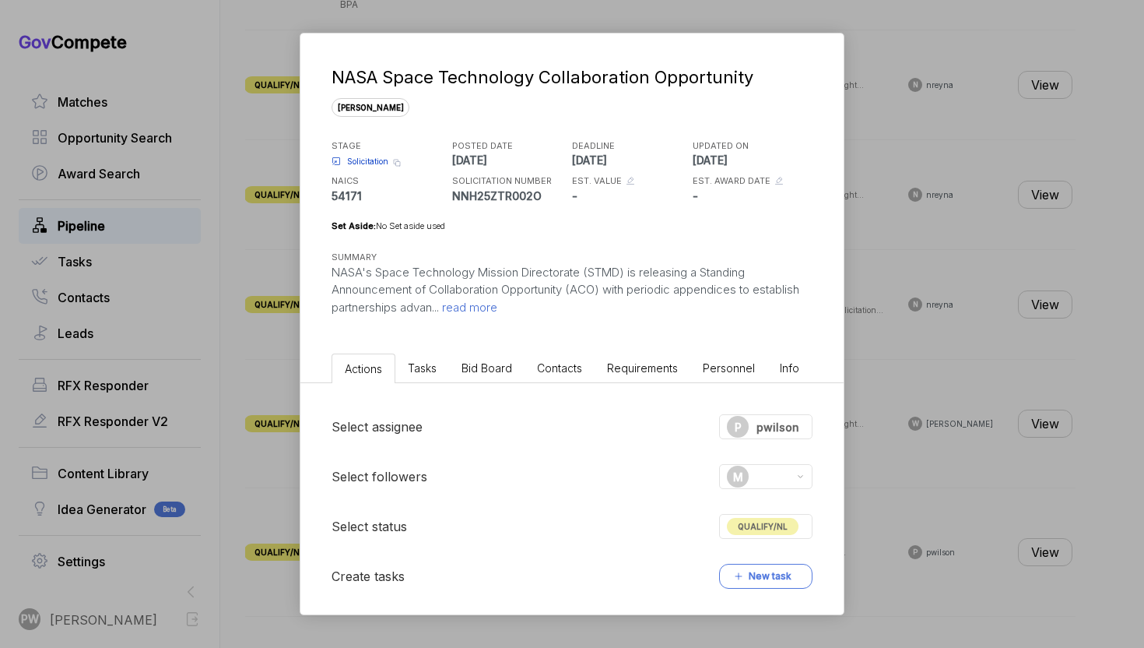
click at [745, 423] on div "P" at bounding box center [738, 427] width 22 height 22
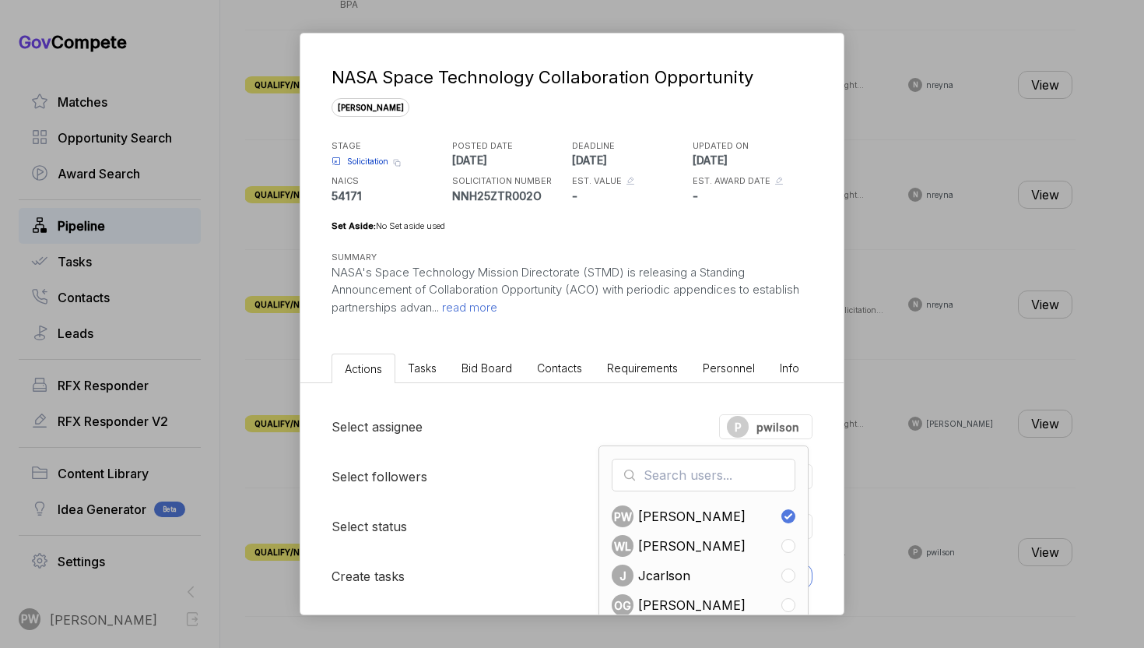
click at [446, 376] on li "Tasks" at bounding box center [422, 367] width 54 height 29
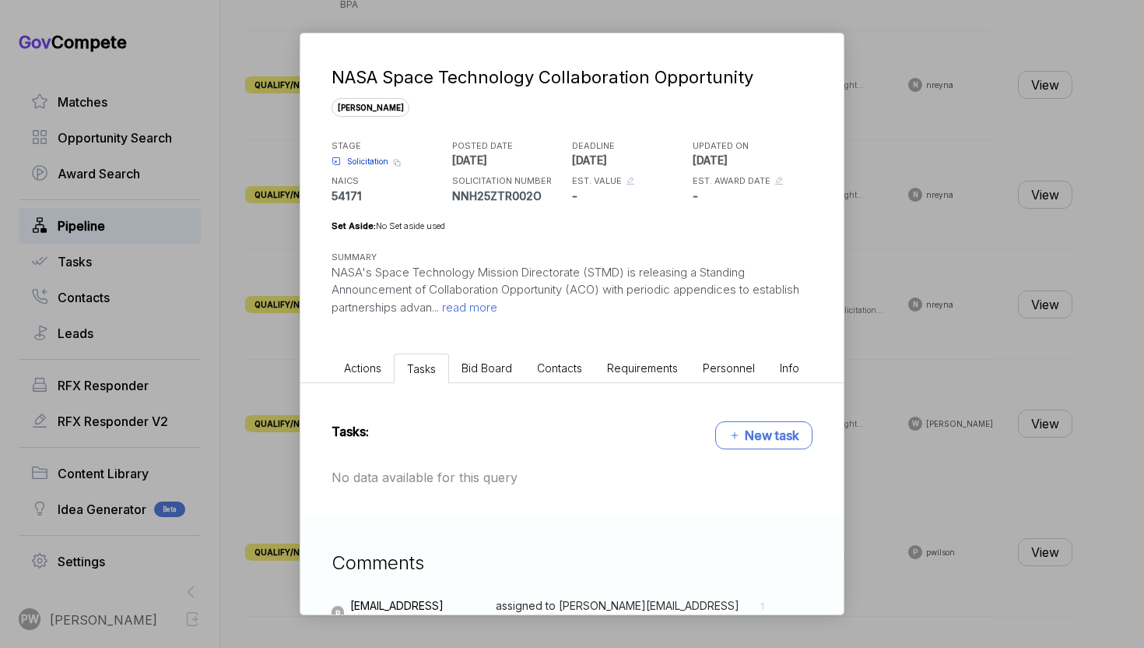
click at [491, 377] on li "Bid Board" at bounding box center [486, 367] width 75 height 29
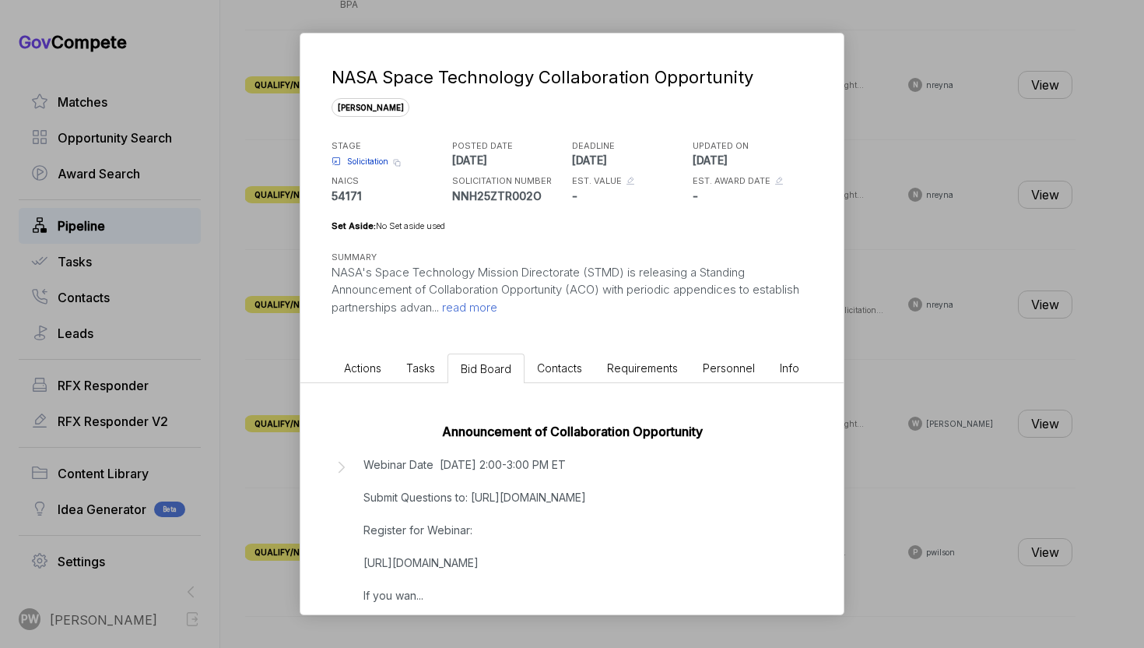
click at [559, 374] on li "Contacts" at bounding box center [560, 367] width 70 height 29
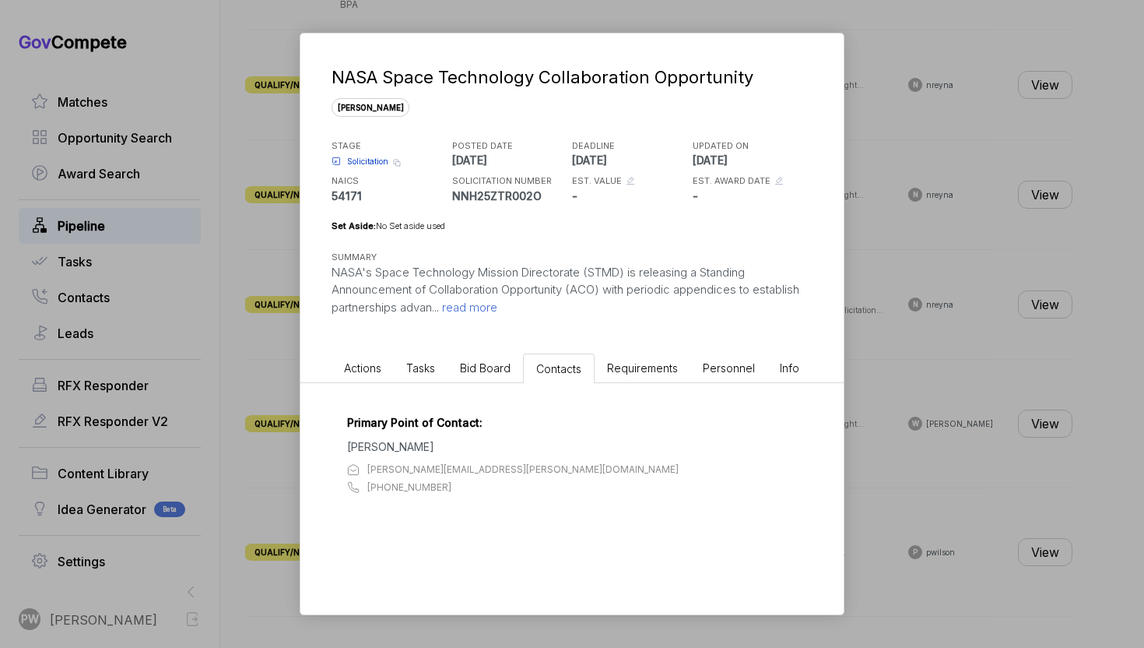
click at [489, 370] on span "Bid Board" at bounding box center [485, 367] width 51 height 13
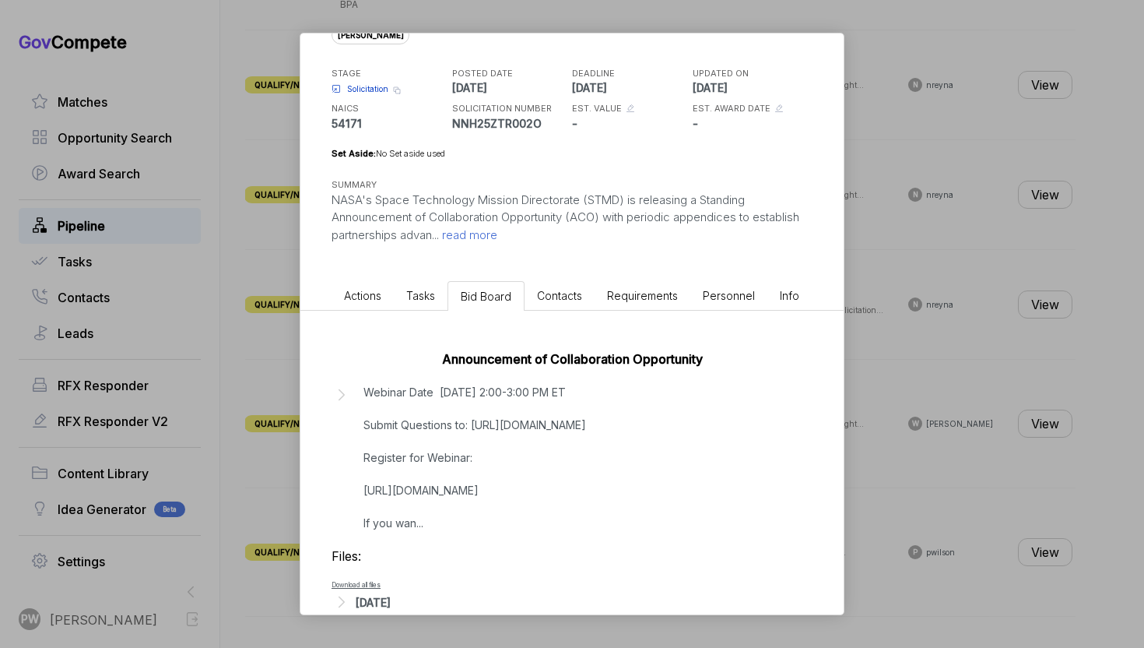
scroll to position [73, 0]
click at [422, 298] on span "Tasks" at bounding box center [420, 294] width 29 height 13
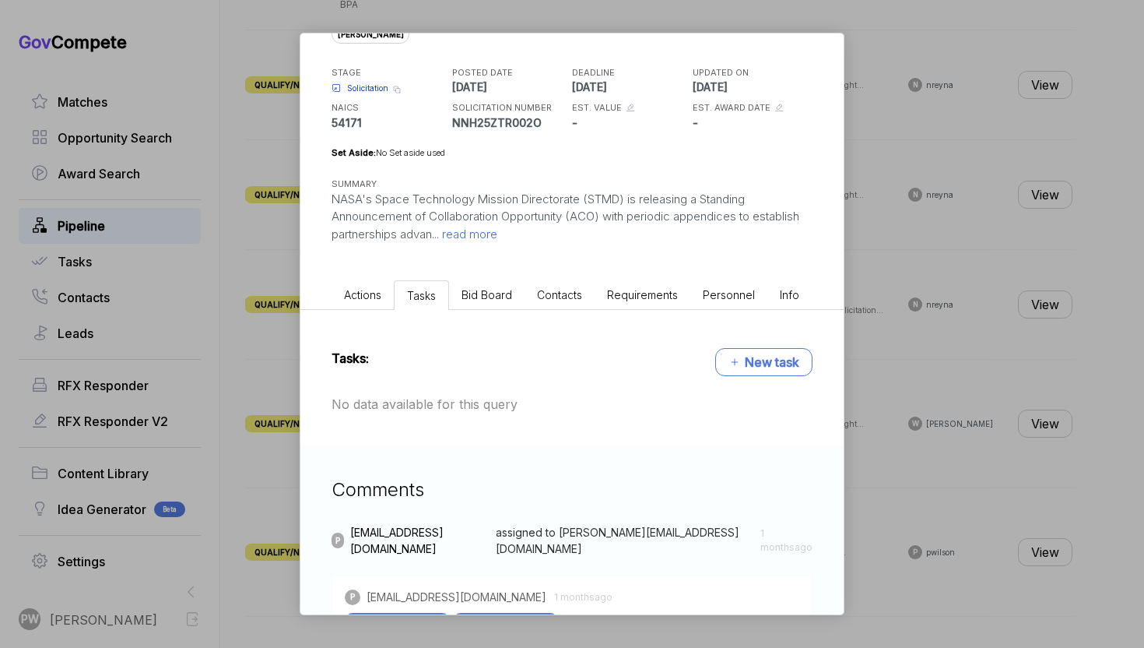
click at [355, 269] on div "NASA Space Technology Collaboration Opportunity [PERSON_NAME] STAGE Solicitatio…" at bounding box center [571, 117] width 543 height 314
click at [352, 286] on li "Actions" at bounding box center [363, 294] width 62 height 29
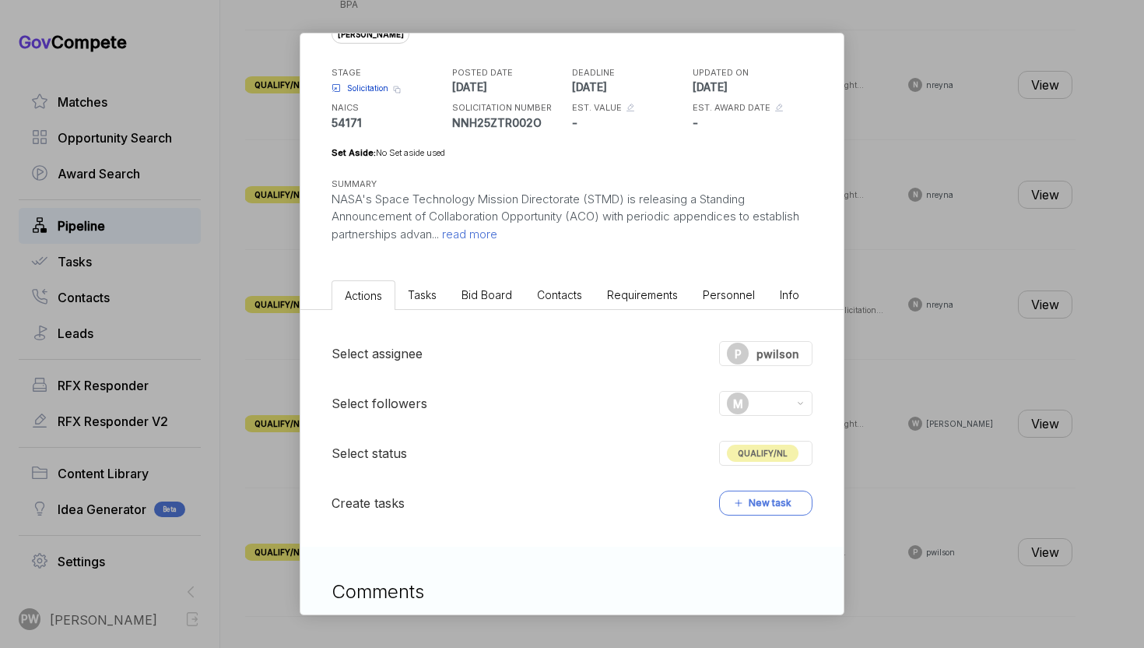
click at [771, 367] on div "Select assignee P pwilson Select followers M Select status QUALIFY/NL Create ta…" at bounding box center [571, 428] width 543 height 237
click at [770, 360] on div "P pwilson" at bounding box center [763, 353] width 72 height 22
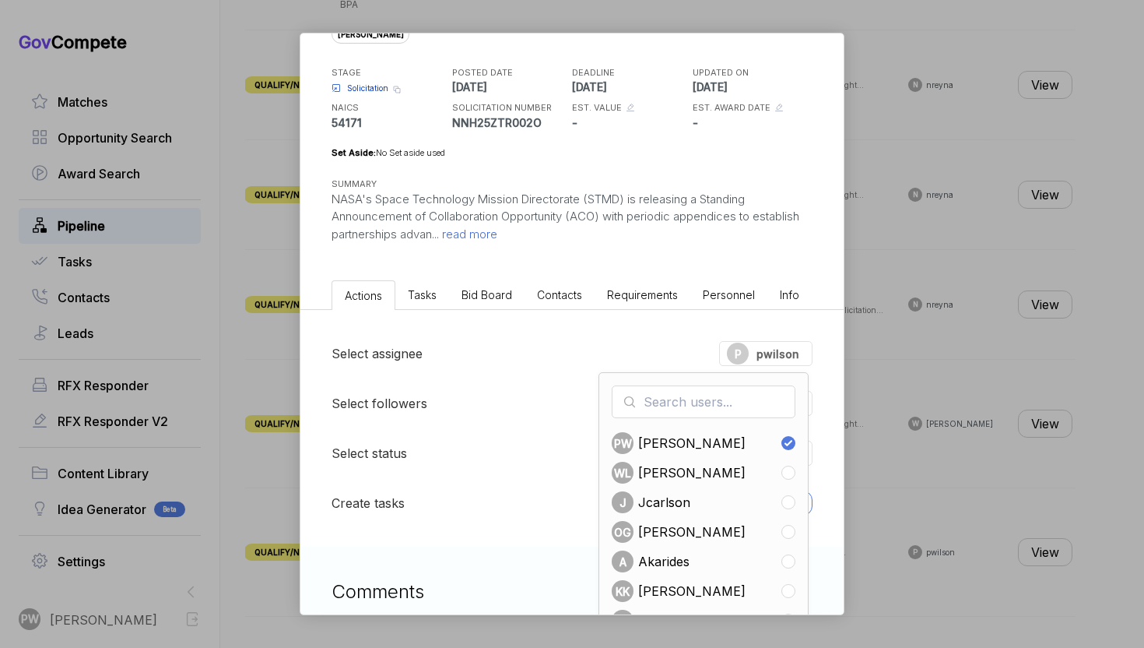
click at [701, 478] on span "[PERSON_NAME]" at bounding box center [691, 472] width 107 height 19
checkbox input "false"
checkbox input "true"
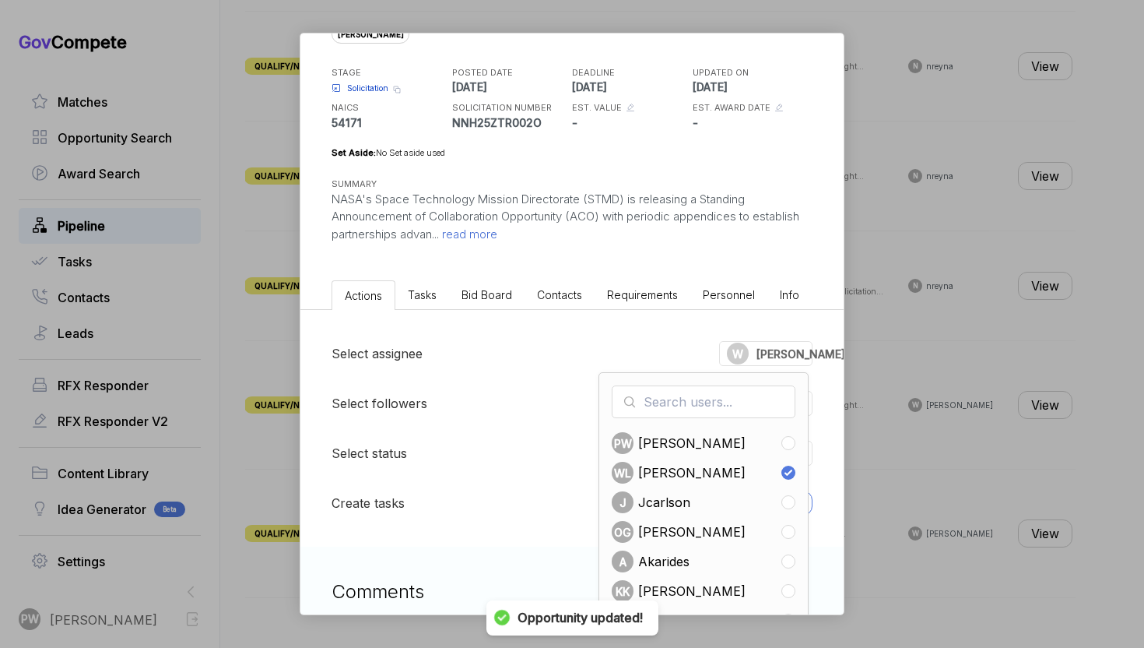
click at [986, 490] on div "NASA Space Technology Collaboration Opportunity [PERSON_NAME] STAGE Solicitatio…" at bounding box center [572, 324] width 1144 height 648
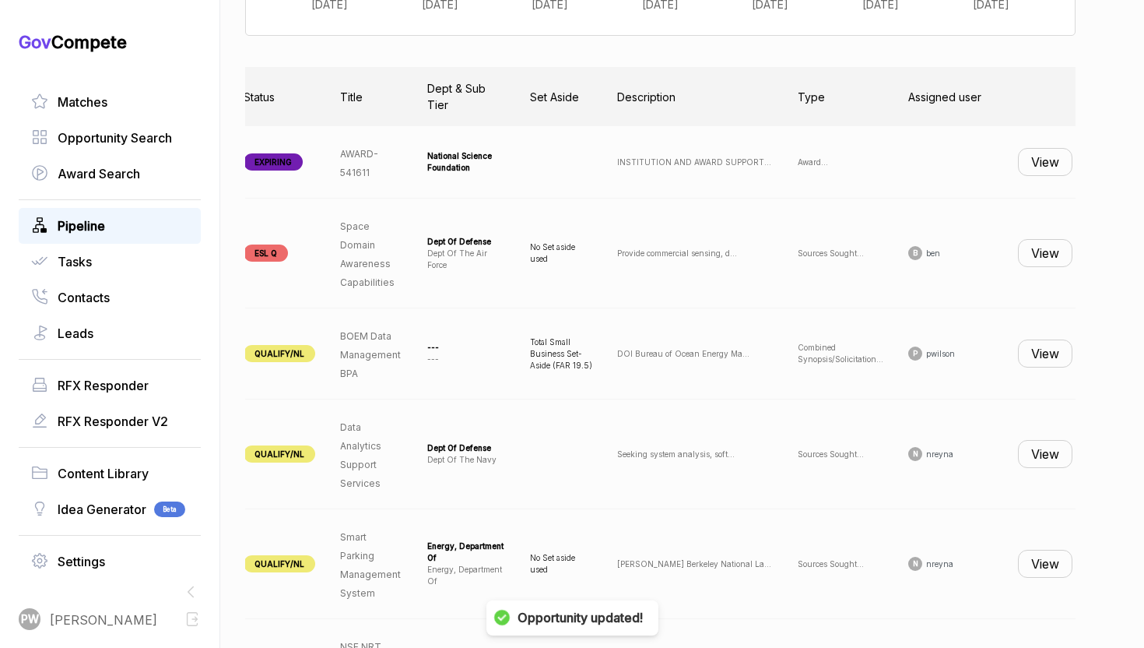
scroll to position [0, 0]
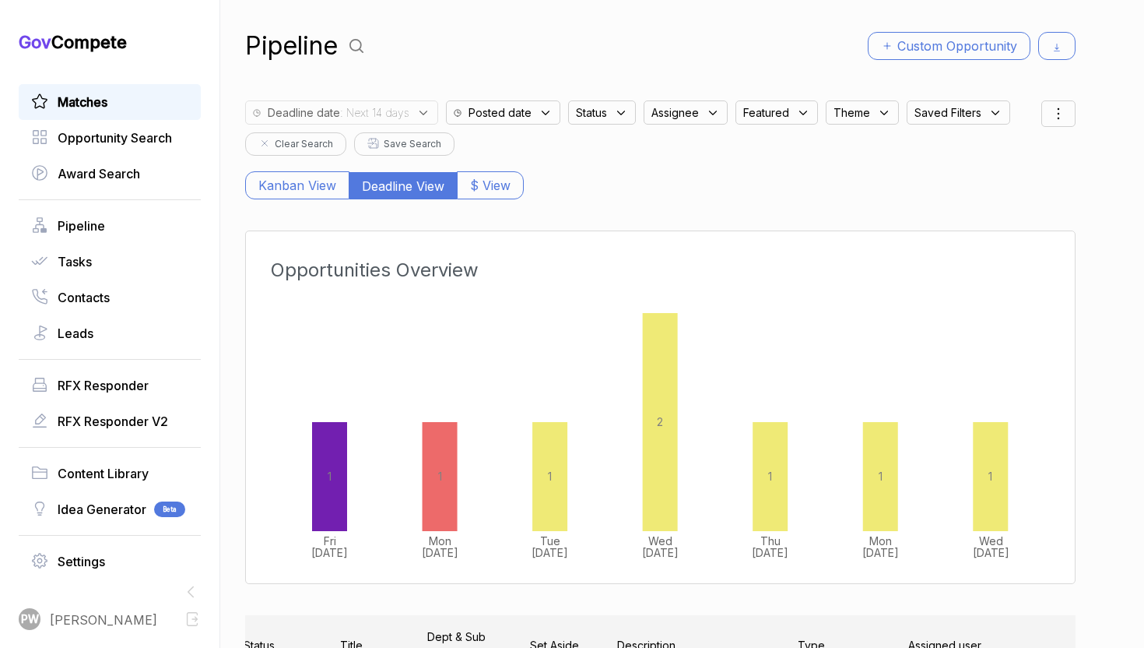
click at [89, 99] on span "Matches" at bounding box center [83, 102] width 50 height 19
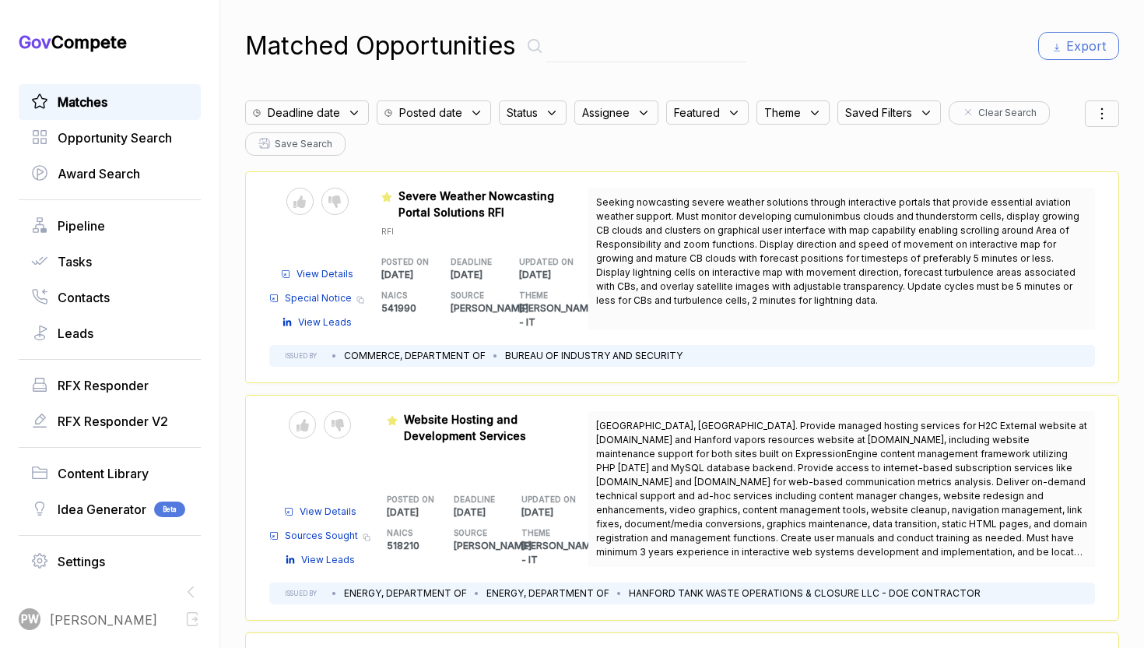
click at [300, 118] on span "Deadline date" at bounding box center [304, 112] width 72 height 16
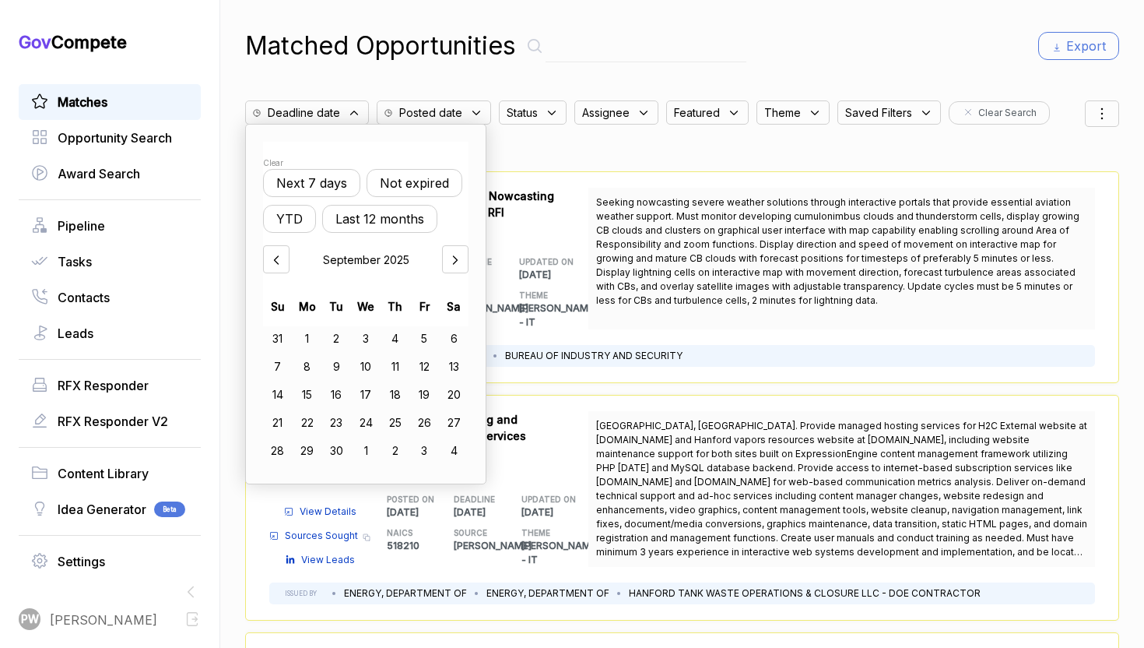
click at [398, 177] on button "Not expired" at bounding box center [415, 183] width 96 height 28
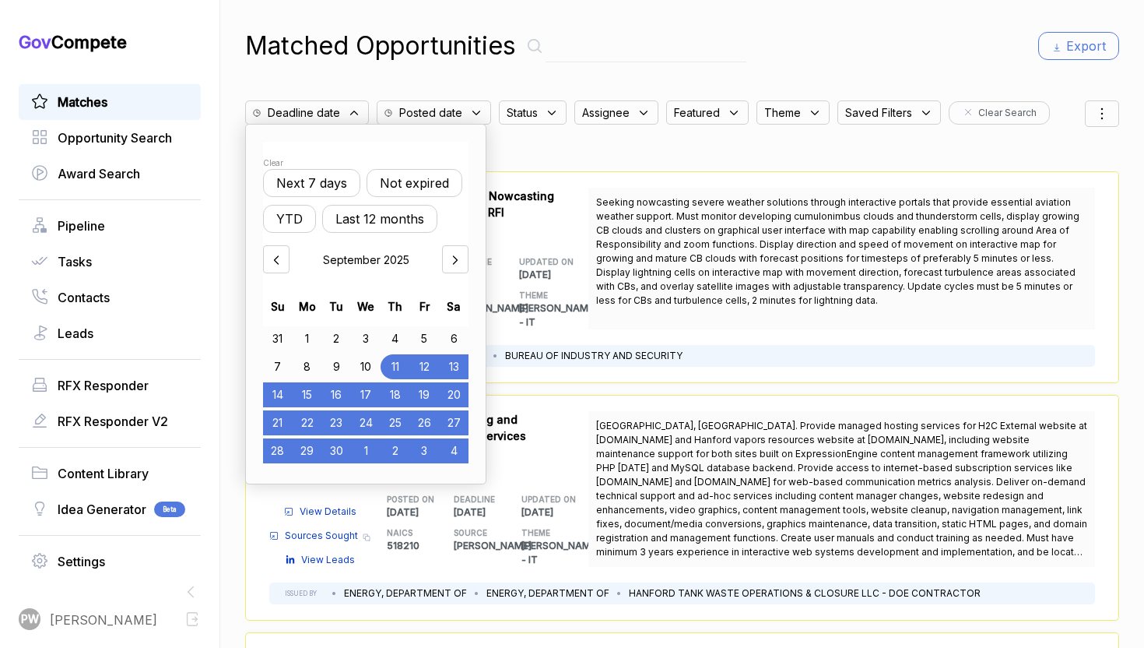
click at [507, 114] on span "Status" at bounding box center [522, 112] width 31 height 16
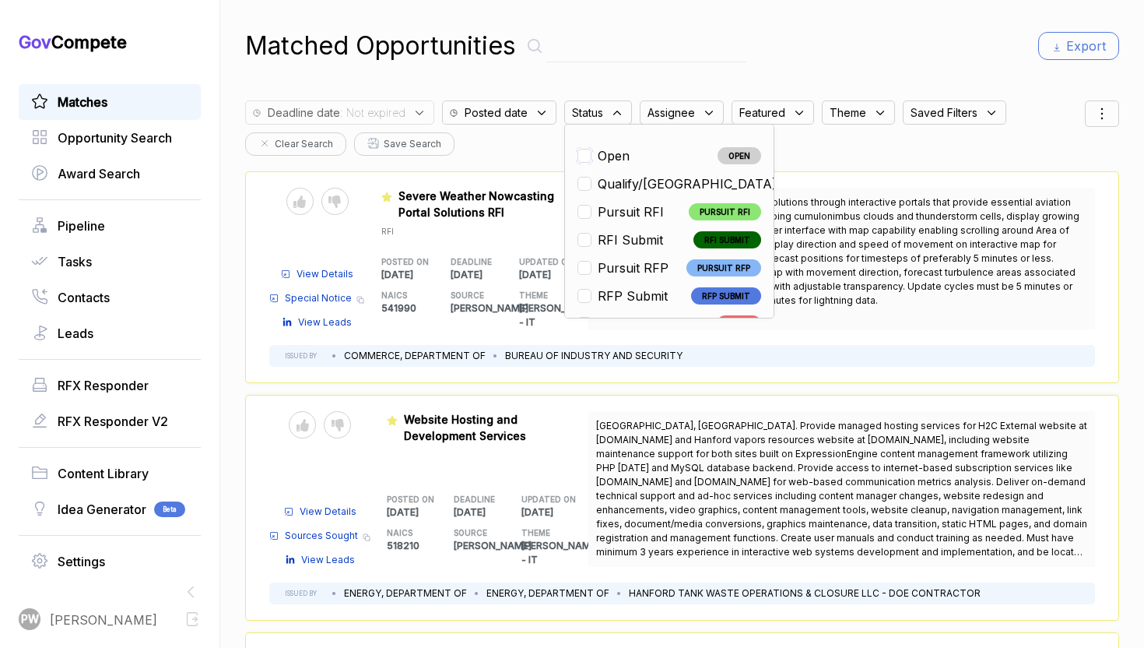
click at [577, 149] on input "checkbox" at bounding box center [584, 156] width 14 height 14
checkbox input "true"
click at [514, 203] on span "Severe Weather Nowcasting Portal Solutions RFI" at bounding box center [491, 204] width 186 height 33
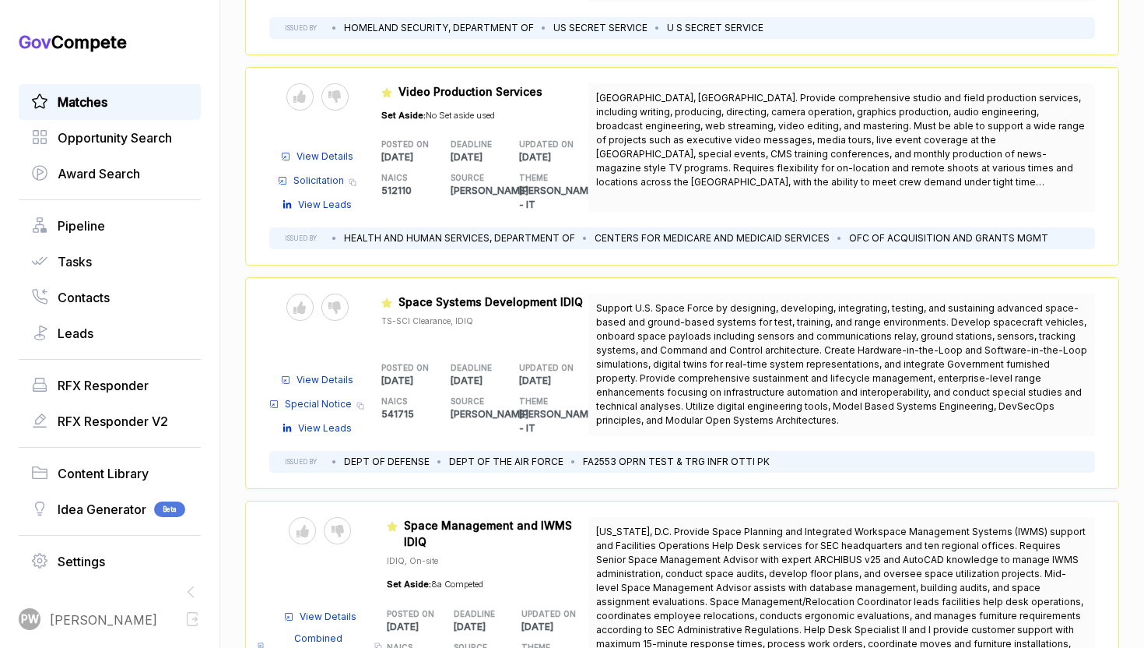
scroll to position [1779, 0]
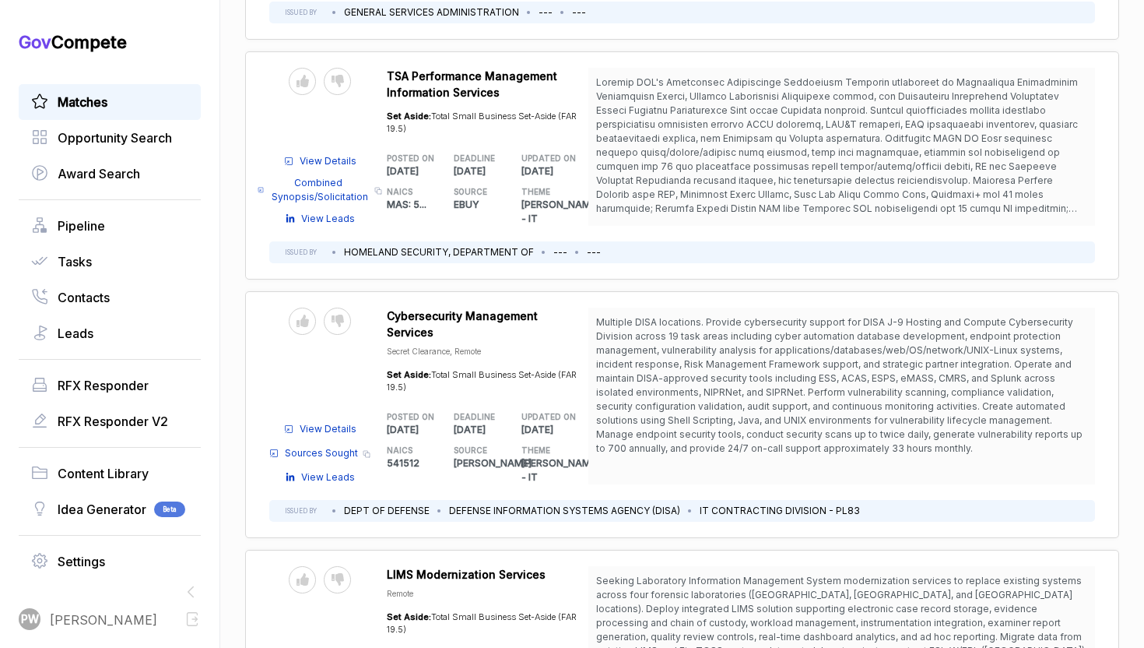
scroll to position [4096, 0]
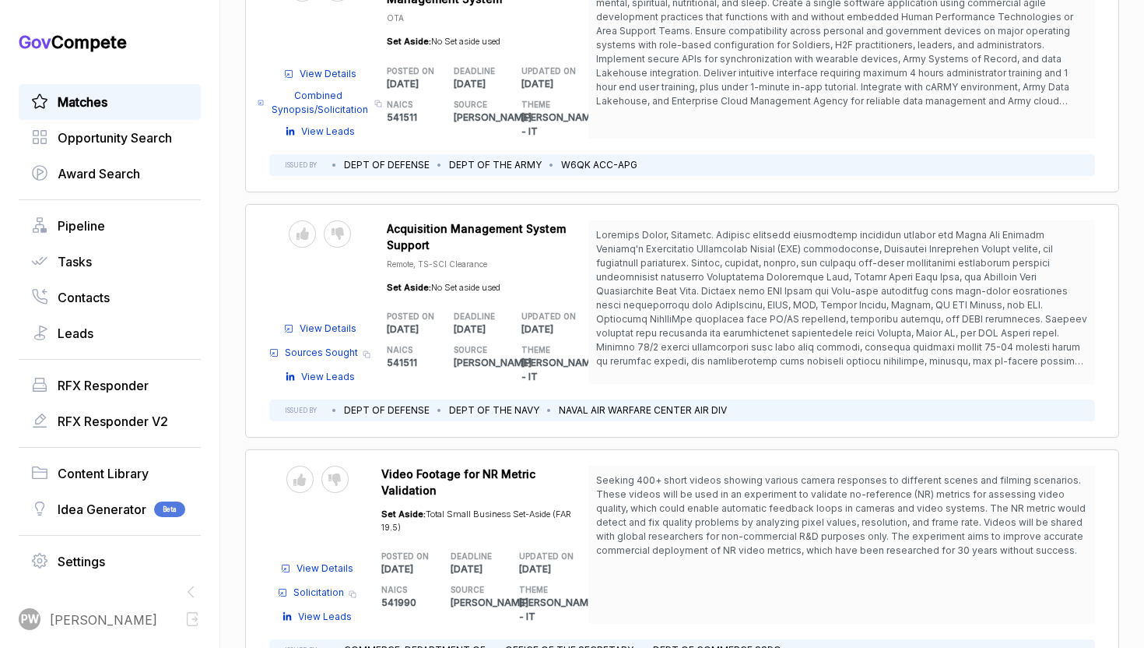
scroll to position [6511, 0]
